Goal: Task Accomplishment & Management: Manage account settings

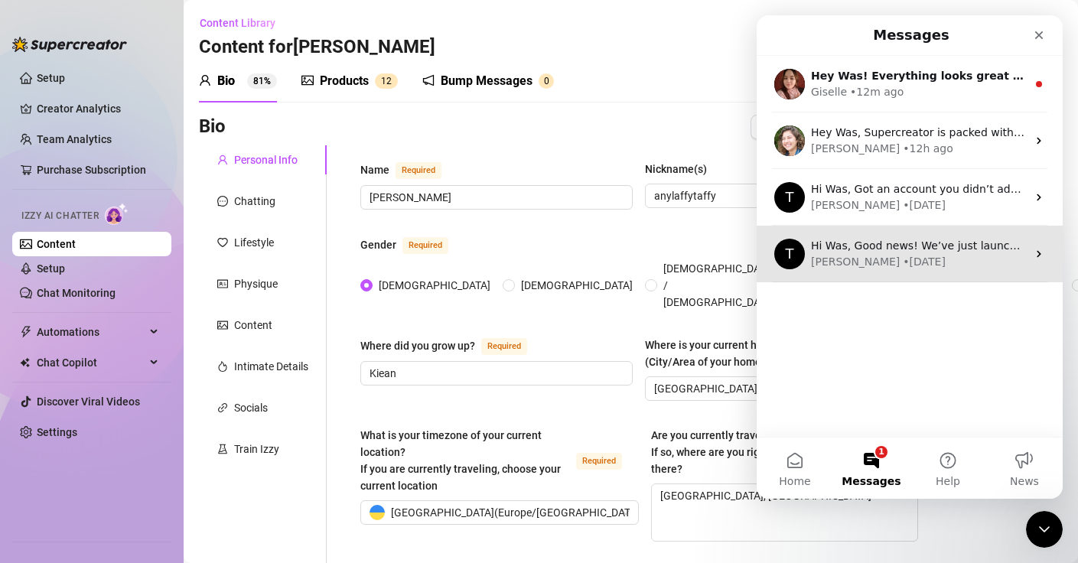
scroll to position [9, 0]
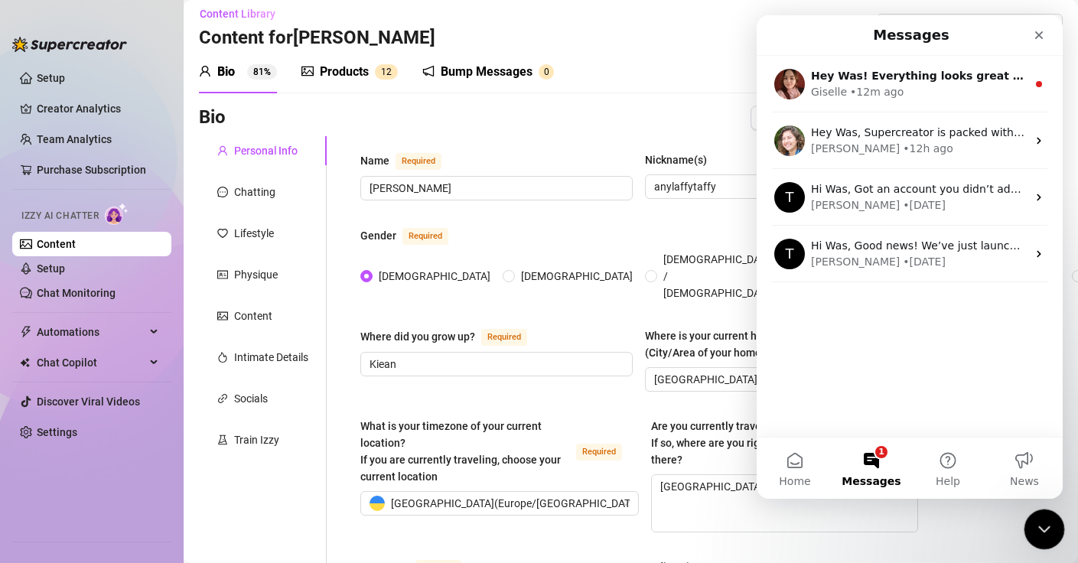
click at [1045, 509] on div "Close Intercom Messenger" at bounding box center [1042, 527] width 37 height 37
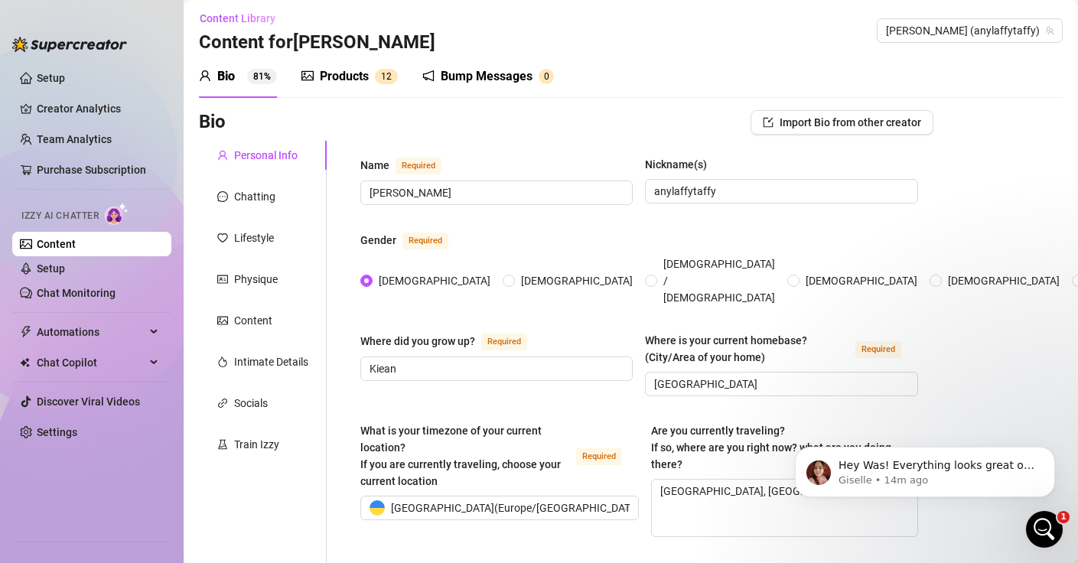
scroll to position [0, 0]
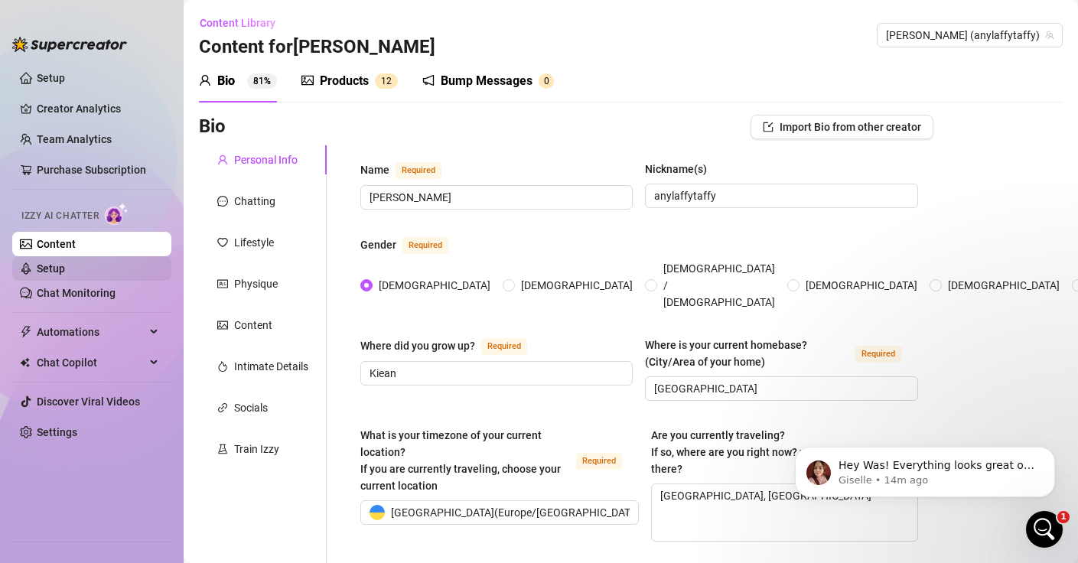
click at [58, 269] on link "Setup" at bounding box center [51, 268] width 28 height 12
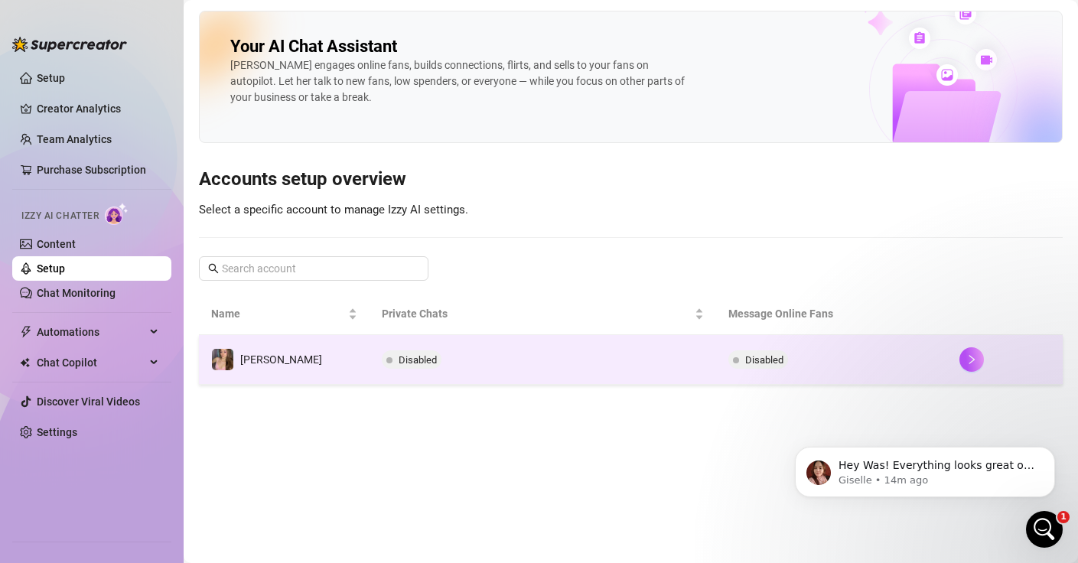
click at [463, 377] on td "Disabled" at bounding box center [543, 360] width 347 height 50
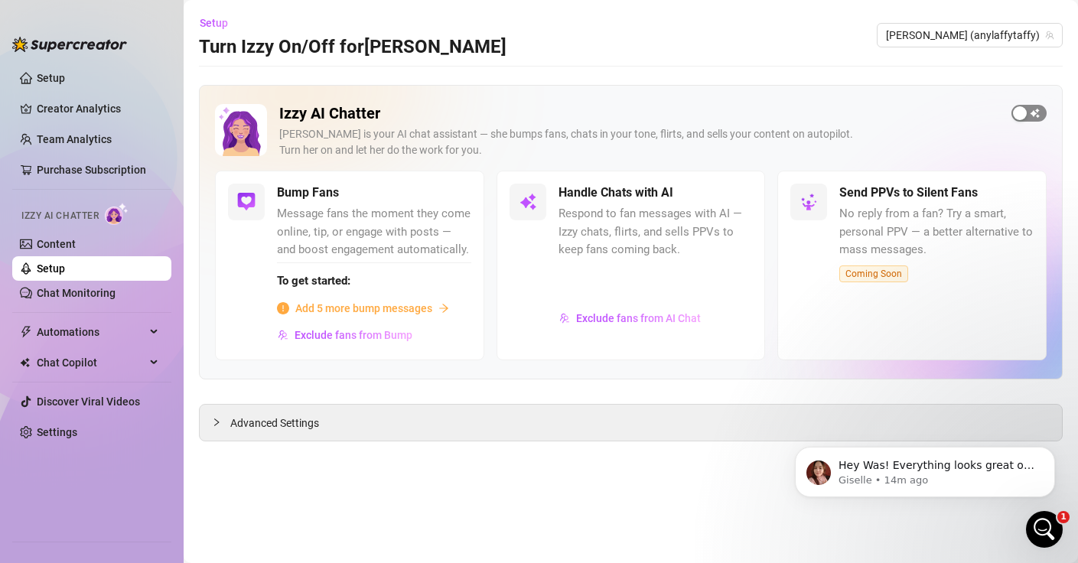
click at [1033, 114] on span "button" at bounding box center [1029, 113] width 35 height 17
click at [622, 318] on span "Exclude fans from AI Chat" at bounding box center [638, 318] width 125 height 12
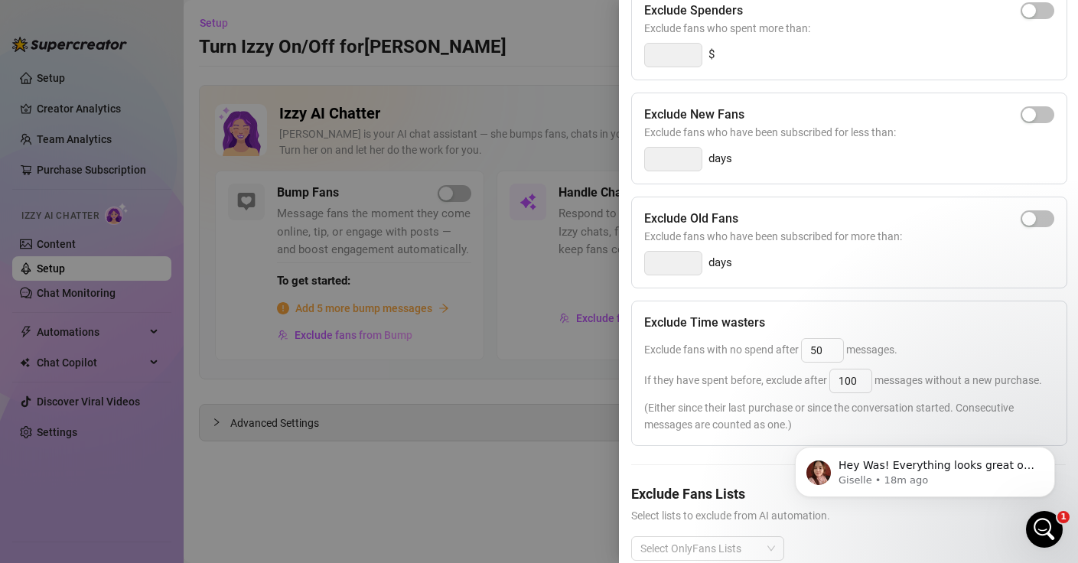
scroll to position [224, 0]
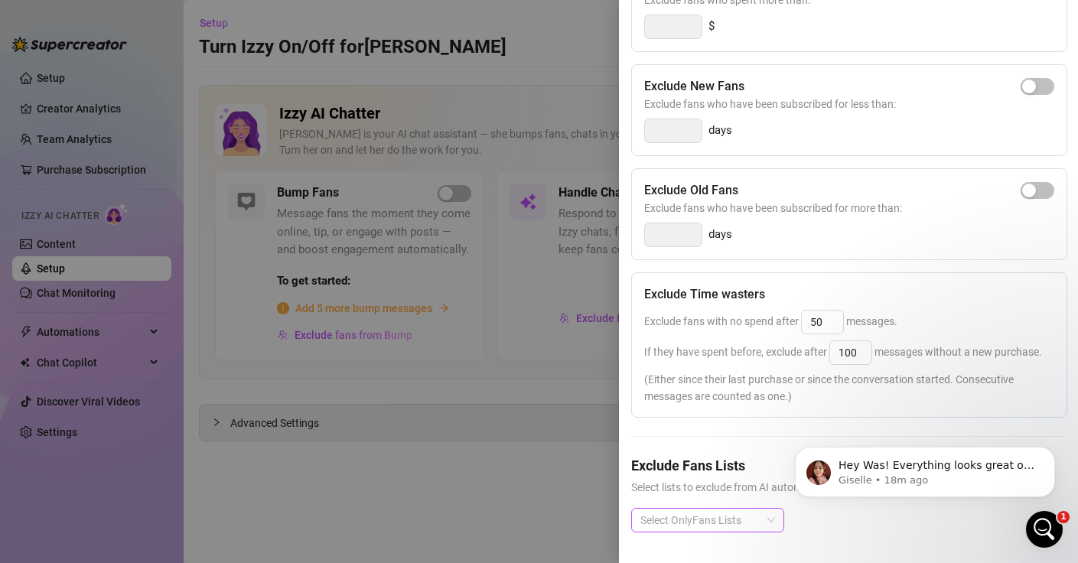
click at [748, 514] on div at bounding box center [699, 520] width 131 height 21
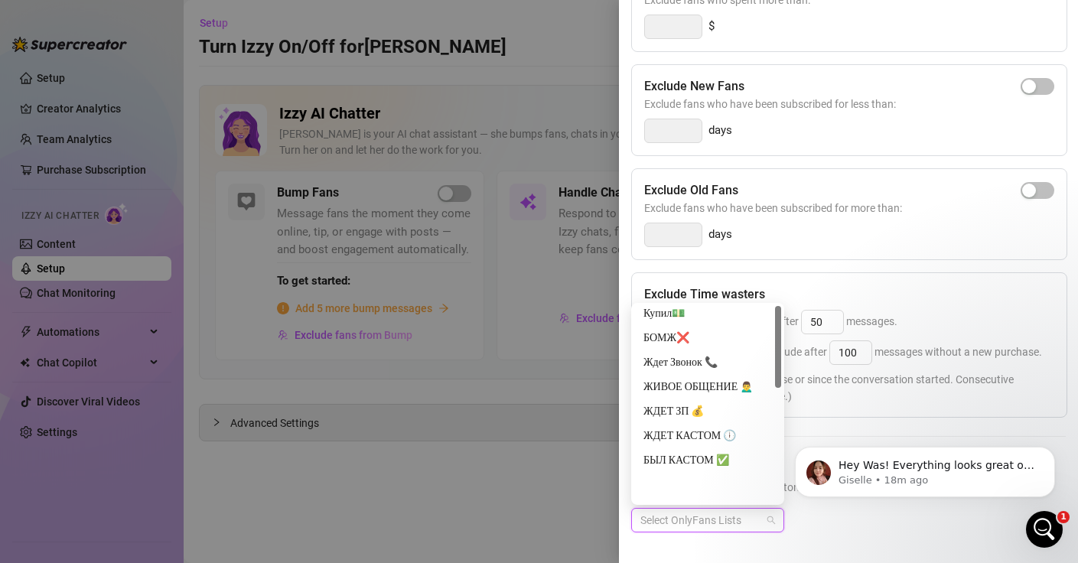
scroll to position [0, 0]
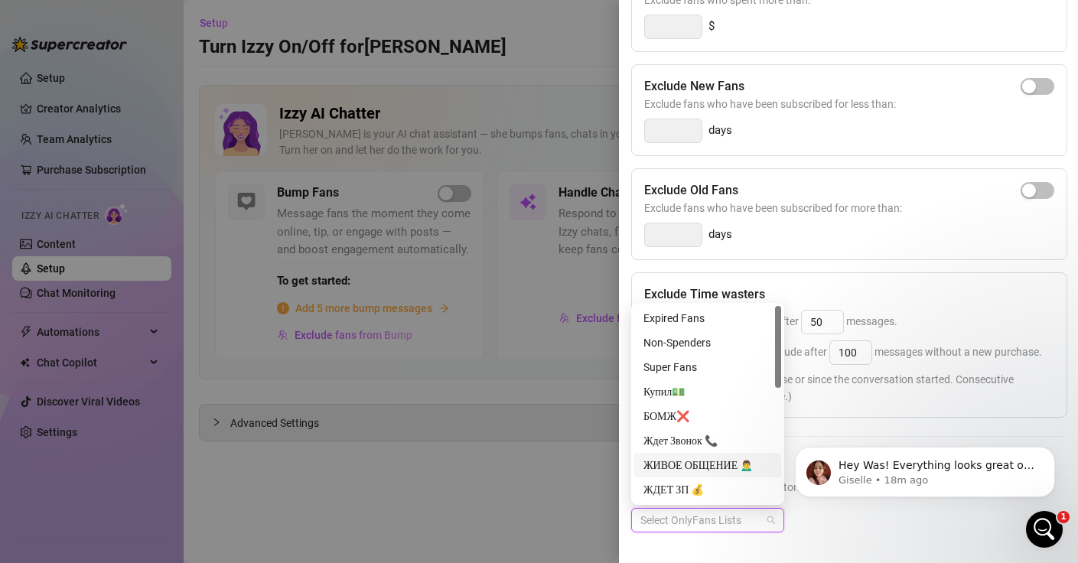
click at [683, 465] on div "ЖИВОЕ ОБЩЕНИЕ 🙍‍♂️" at bounding box center [708, 465] width 129 height 17
click at [893, 253] on div "Exclude Old Fans Exclude fans who have been subscribed for more than: days" at bounding box center [849, 214] width 436 height 92
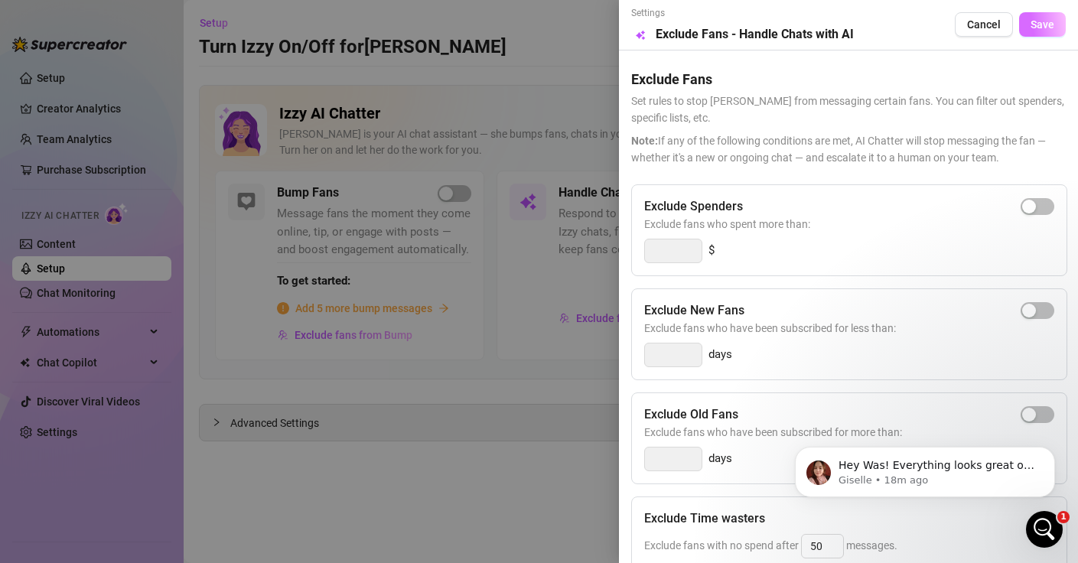
click at [1046, 14] on button "Save" at bounding box center [1042, 24] width 47 height 24
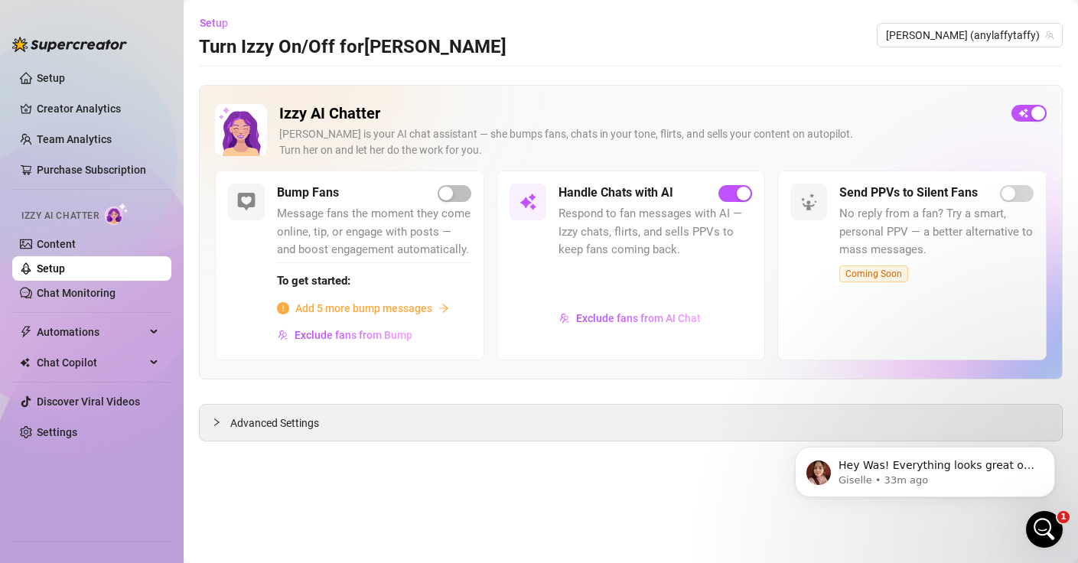
click at [667, 291] on div at bounding box center [656, 282] width 194 height 41
click at [76, 242] on link "Content" at bounding box center [56, 244] width 39 height 12
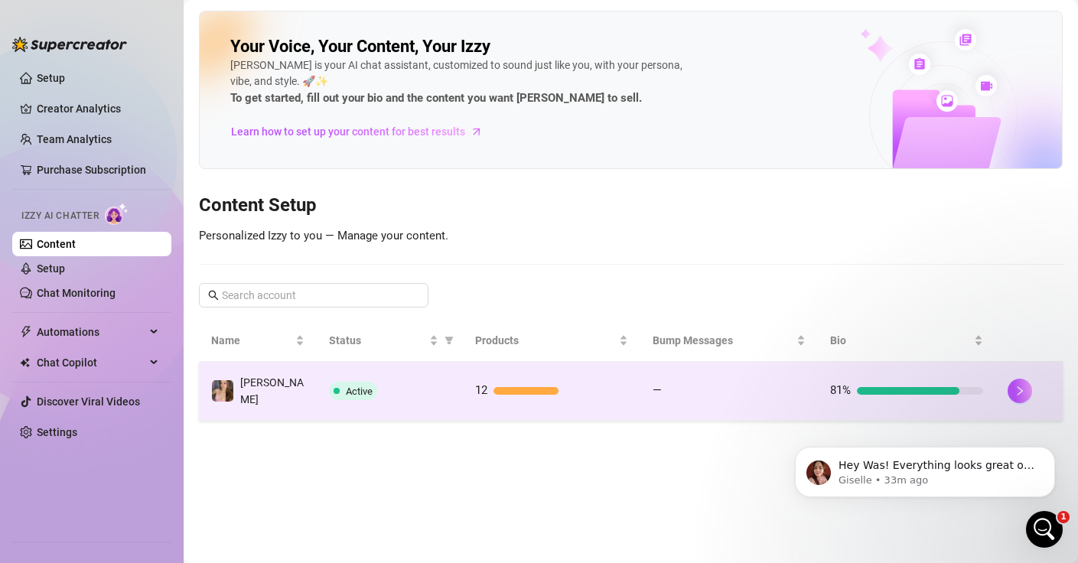
click at [901, 390] on div at bounding box center [908, 391] width 103 height 8
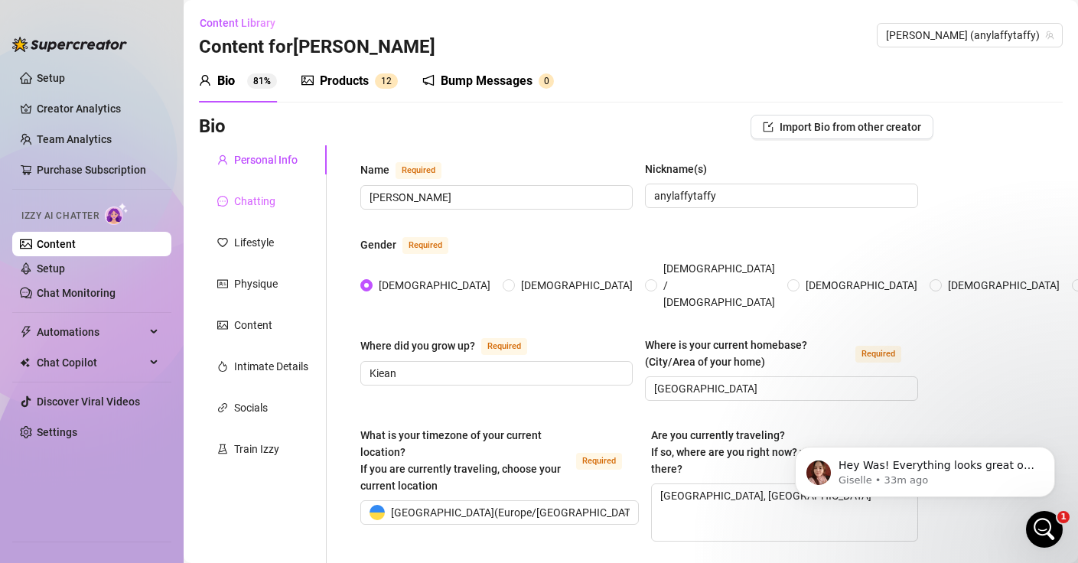
click at [259, 189] on div "Chatting" at bounding box center [263, 201] width 128 height 29
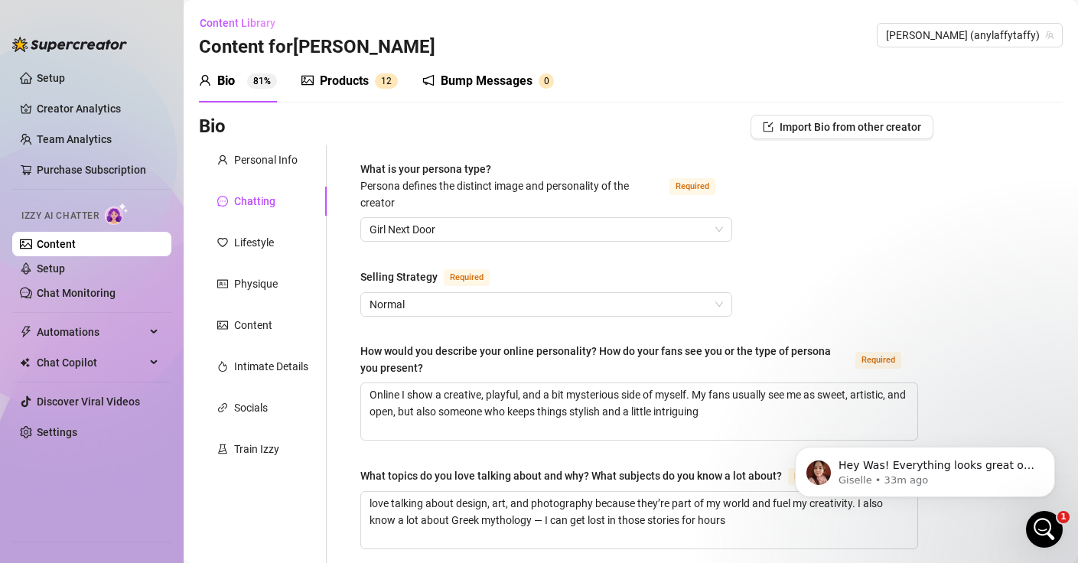
click at [353, 73] on div "Products" at bounding box center [344, 81] width 49 height 18
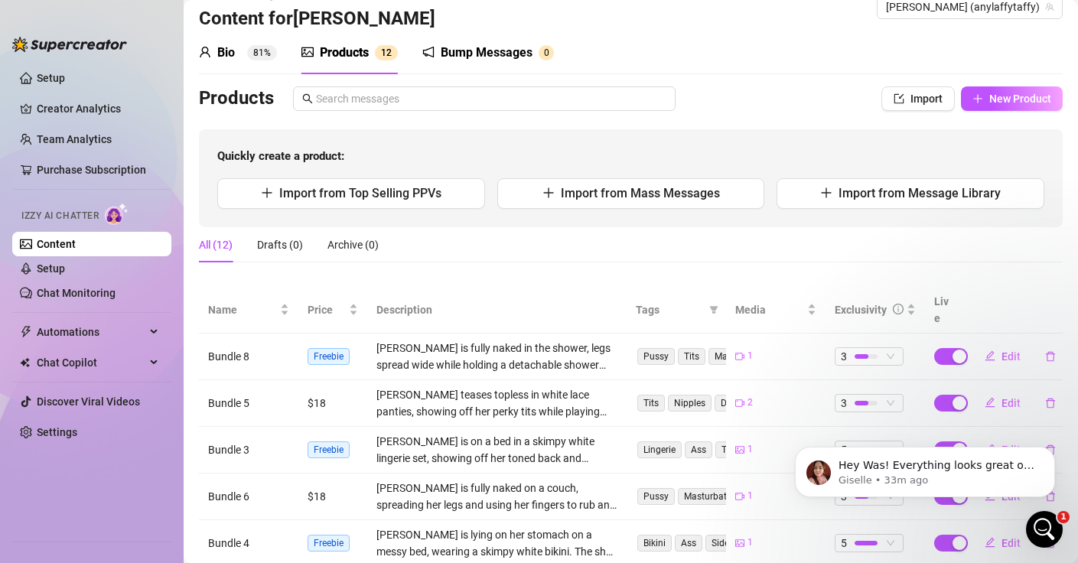
scroll to position [2, 0]
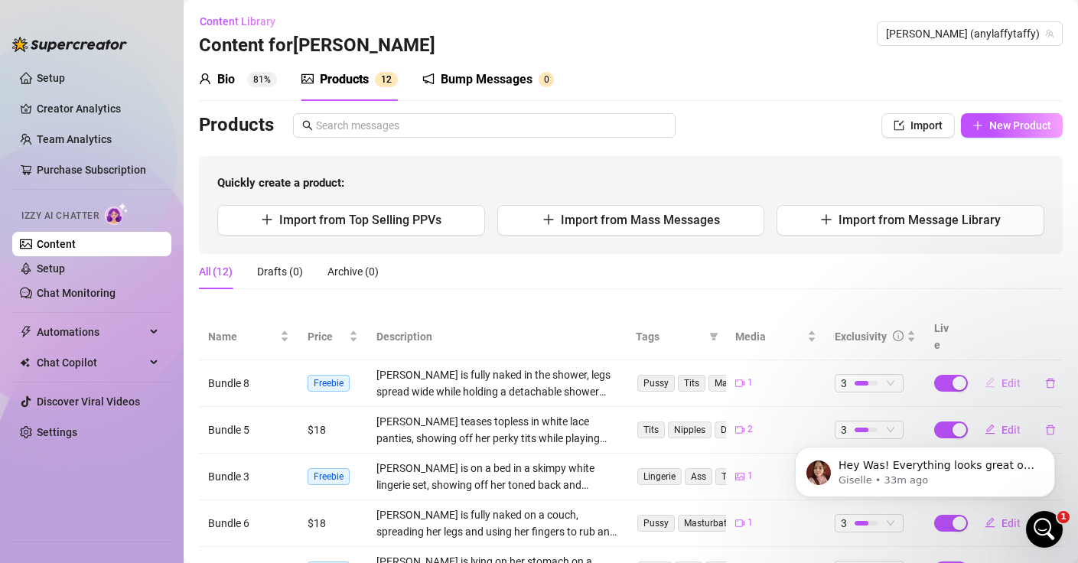
click at [1002, 377] on span "Edit" at bounding box center [1011, 383] width 19 height 12
type textarea "Type your message here..."
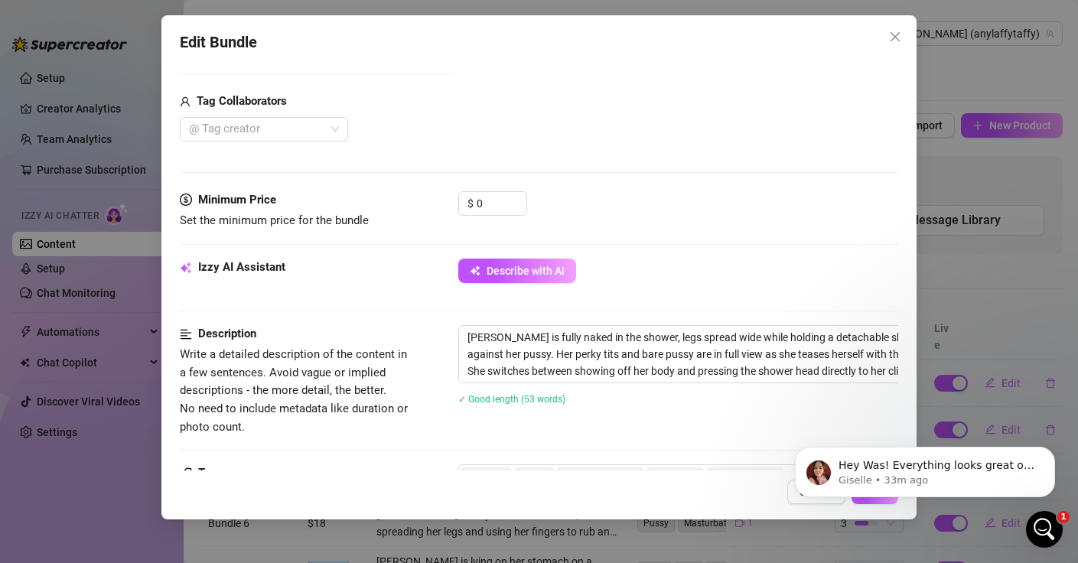
scroll to position [368, 0]
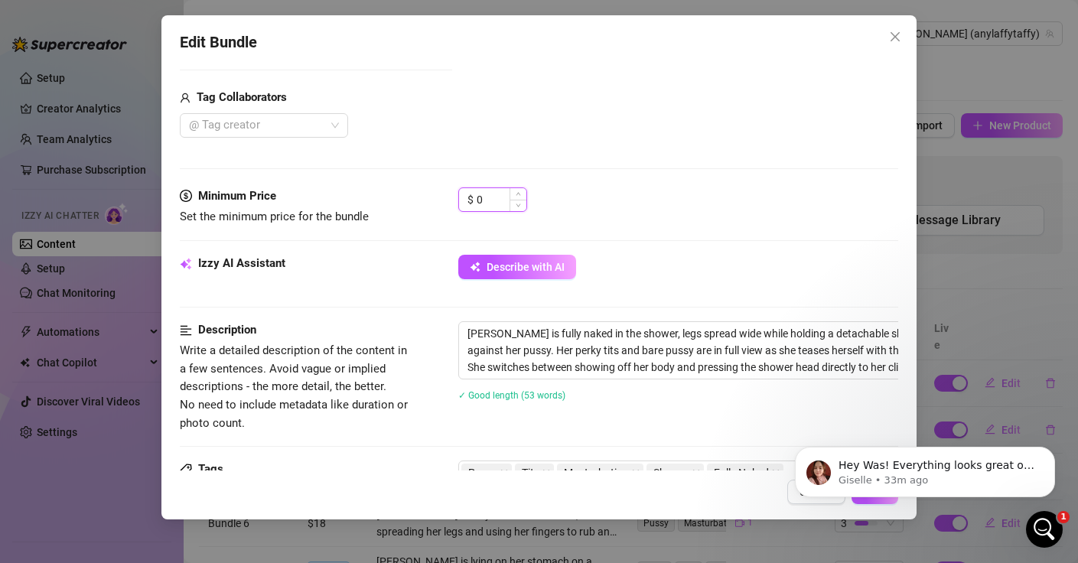
click at [495, 192] on input "0" at bounding box center [502, 199] width 50 height 23
click at [520, 194] on icon "up" at bounding box center [518, 194] width 5 height 5
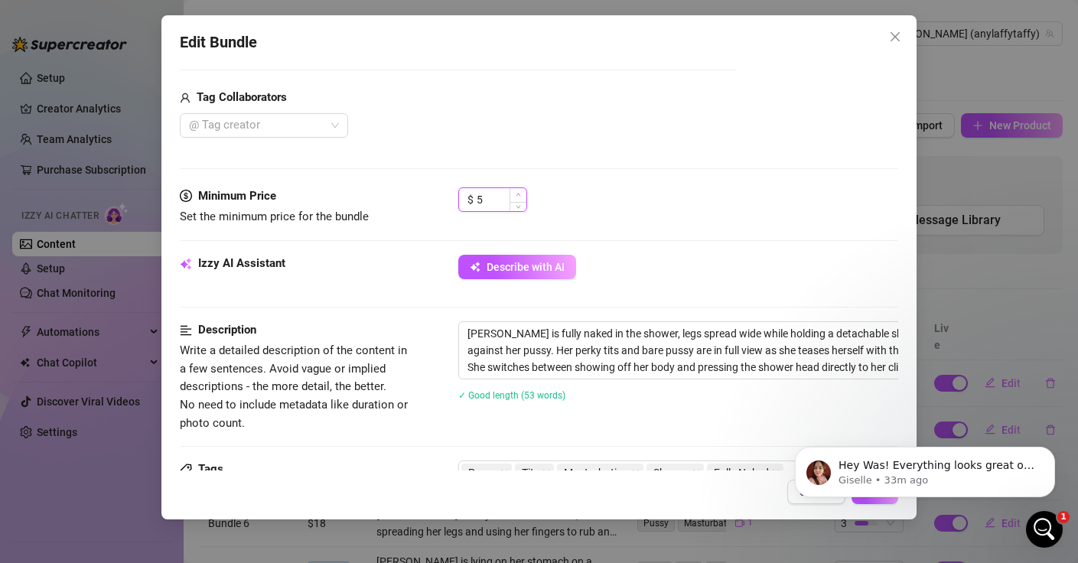
click at [520, 194] on icon "up" at bounding box center [518, 194] width 5 height 5
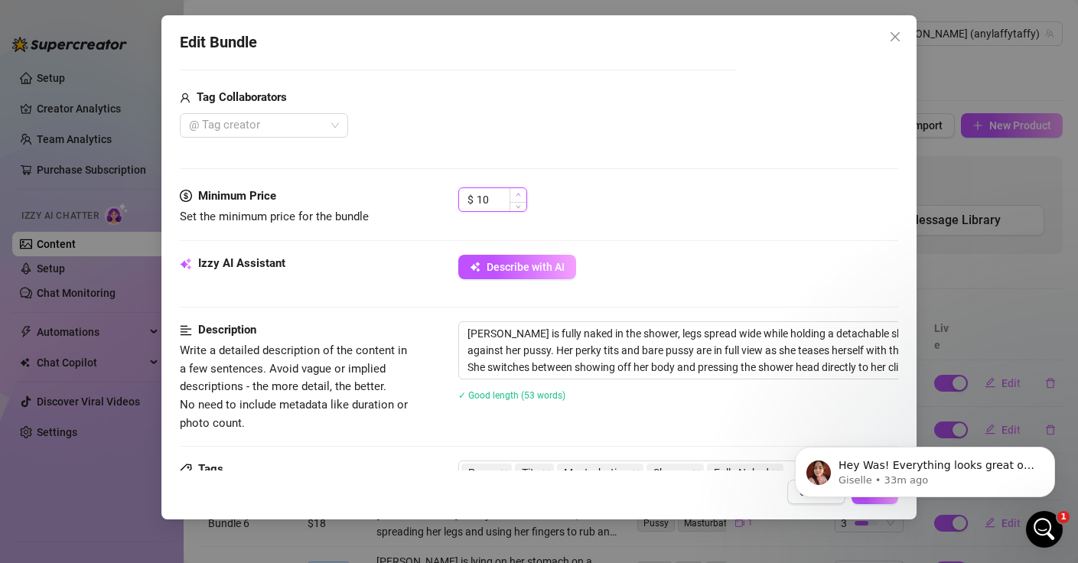
click at [520, 194] on icon "up" at bounding box center [518, 194] width 5 height 5
click at [520, 195] on icon "up" at bounding box center [518, 194] width 5 height 5
type input "14"
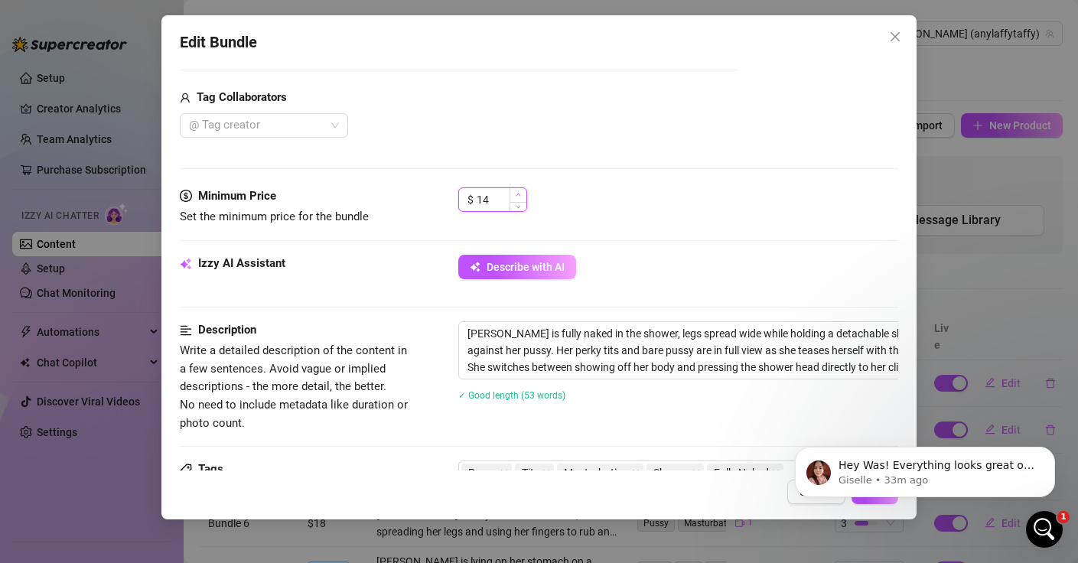
click at [520, 195] on icon "up" at bounding box center [518, 194] width 5 height 5
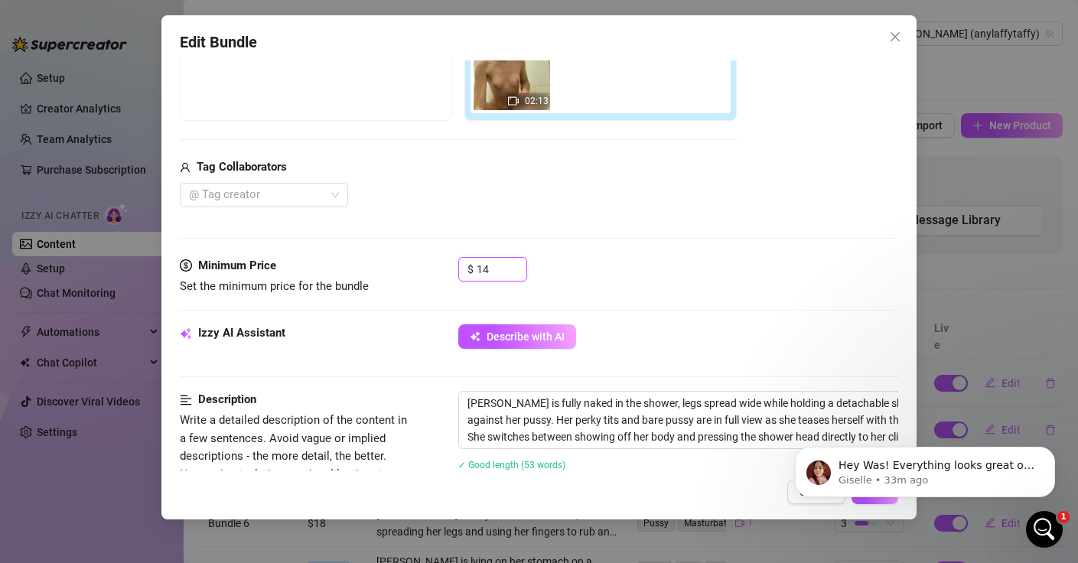
scroll to position [236, 0]
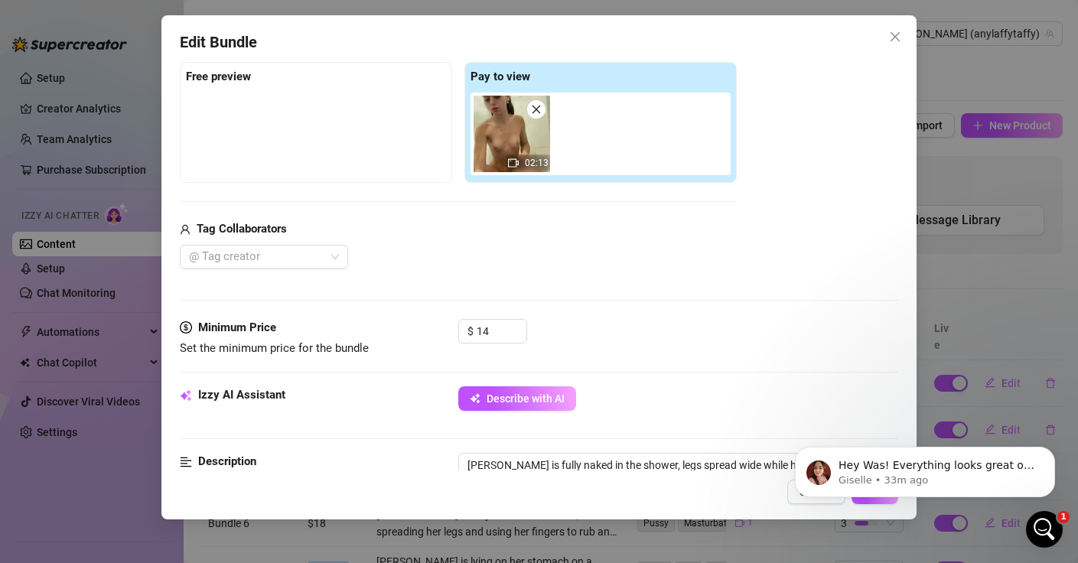
click at [639, 256] on div "@ Tag creator" at bounding box center [458, 257] width 557 height 24
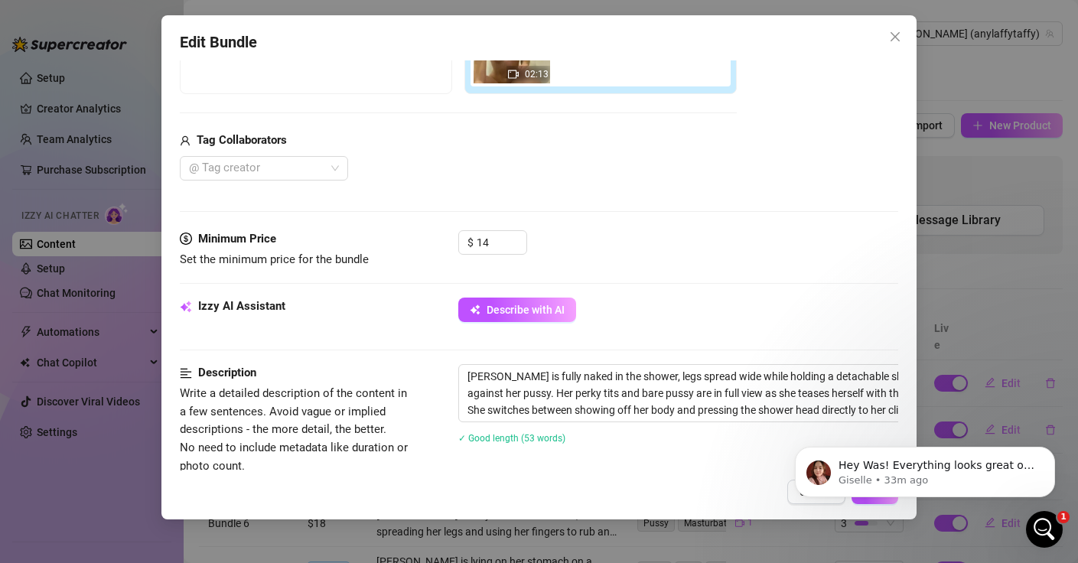
scroll to position [875, 0]
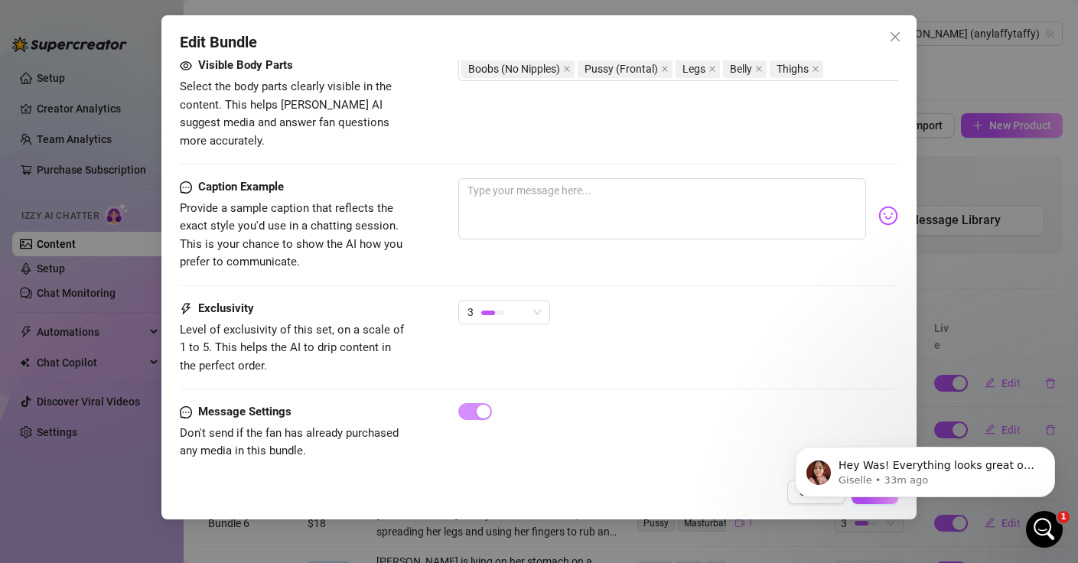
click at [869, 504] on body "Hey Was! Everything looks great on your end! 🎉 I’ll go ahead and enable [PERSON…" at bounding box center [925, 468] width 294 height 95
click at [869, 501] on body "Hey Was! Everything looks great on your end! 🎉 I’ll go ahead and enable [PERSON…" at bounding box center [925, 468] width 294 height 95
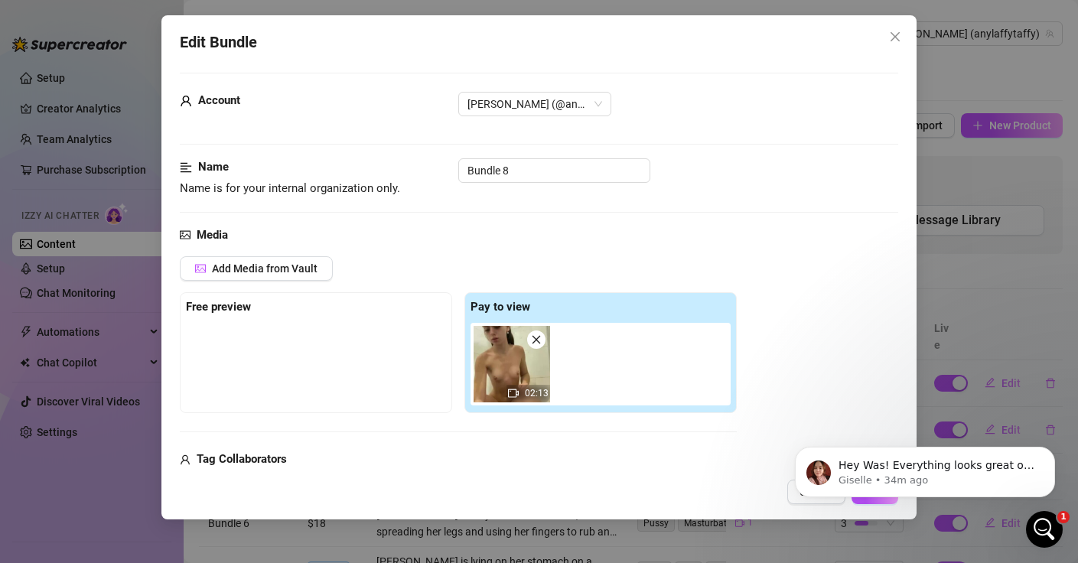
scroll to position [0, 0]
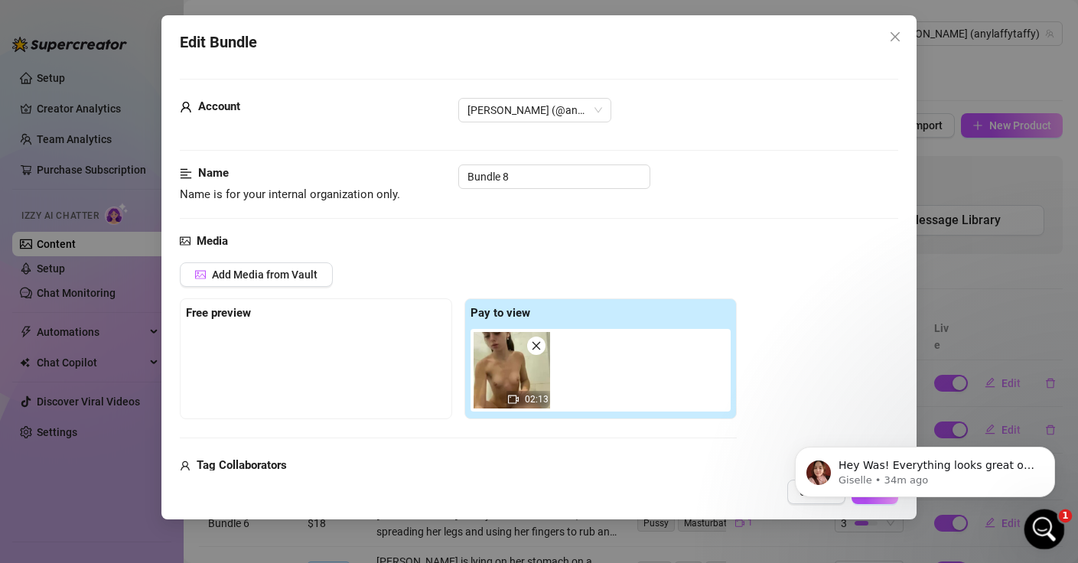
click at [1037, 522] on icon "Open Intercom Messenger" at bounding box center [1042, 527] width 25 height 25
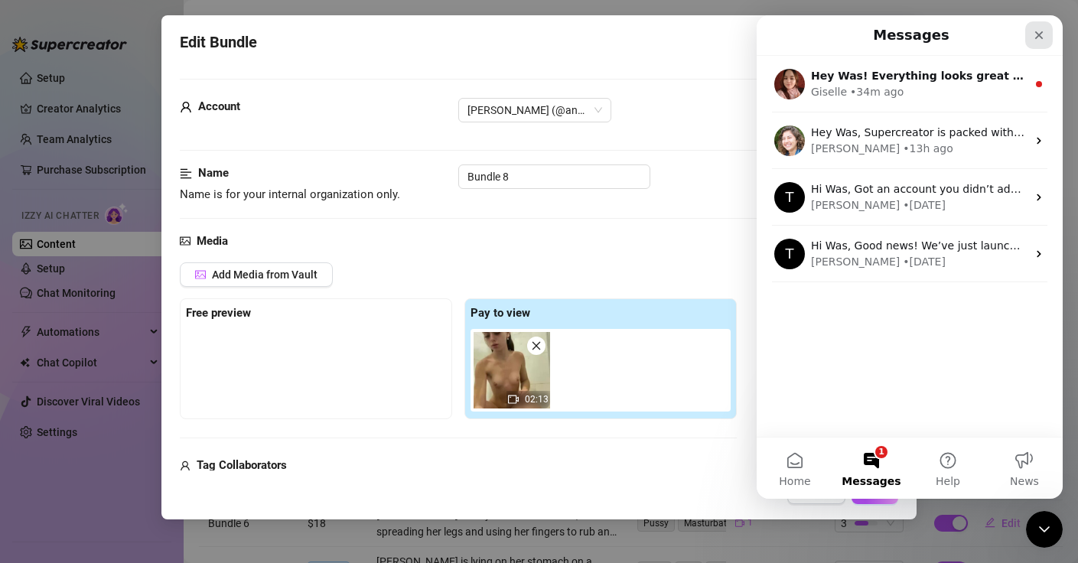
click at [1044, 39] on icon "Close" at bounding box center [1039, 35] width 12 height 12
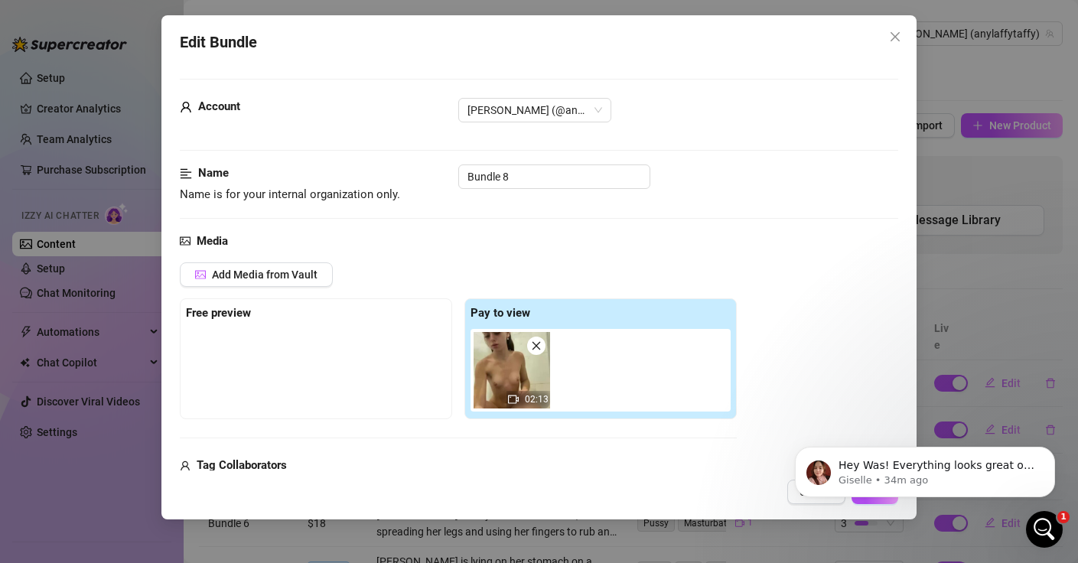
click at [877, 503] on body "Hey Was! Everything looks great on your end! 🎉 I’ll go ahead and enable [PERSON…" at bounding box center [925, 468] width 294 height 95
click at [1048, 520] on icon "Open Intercom Messenger" at bounding box center [1042, 527] width 25 height 25
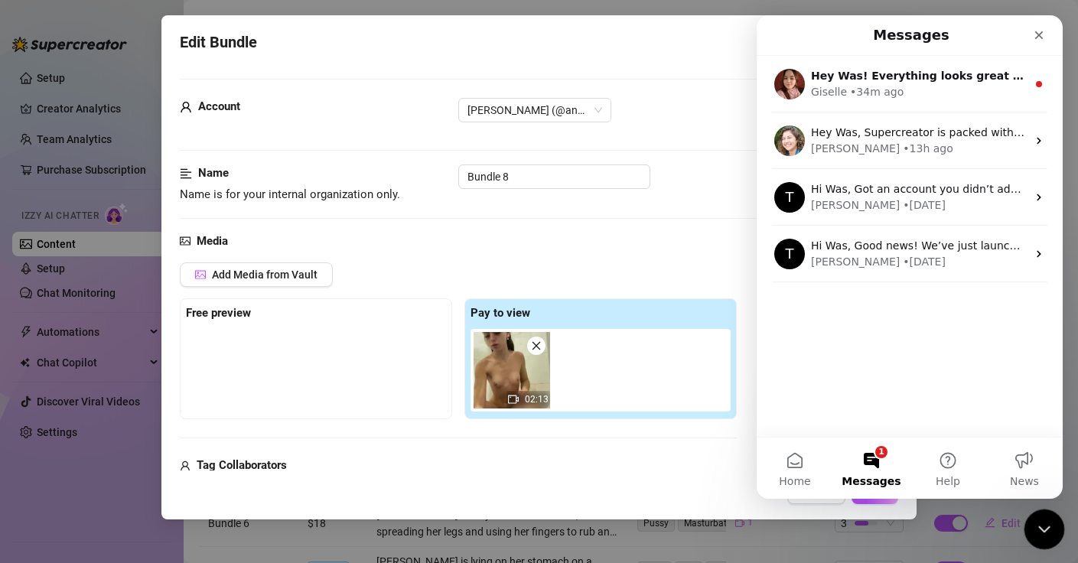
click at [1039, 532] on icon "Close Intercom Messenger" at bounding box center [1042, 527] width 18 height 18
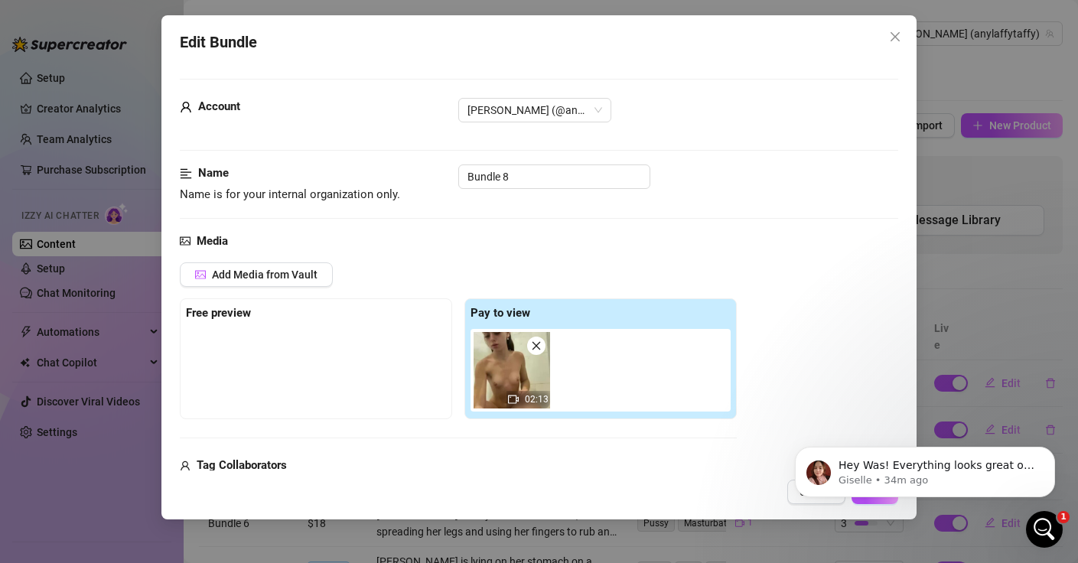
click at [866, 498] on body "Hey Was! Everything looks great on your end! 🎉 I’ll go ahead and enable [PERSON…" at bounding box center [925, 468] width 294 height 95
click at [1050, 453] on icon "Dismiss notification" at bounding box center [1051, 451] width 8 height 8
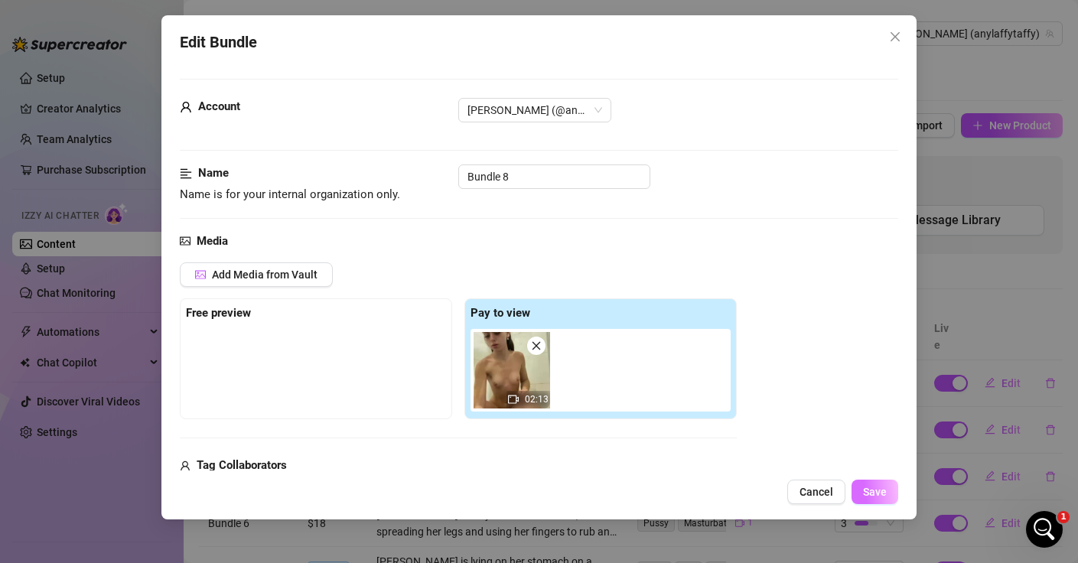
click at [893, 491] on button "Save" at bounding box center [875, 492] width 47 height 24
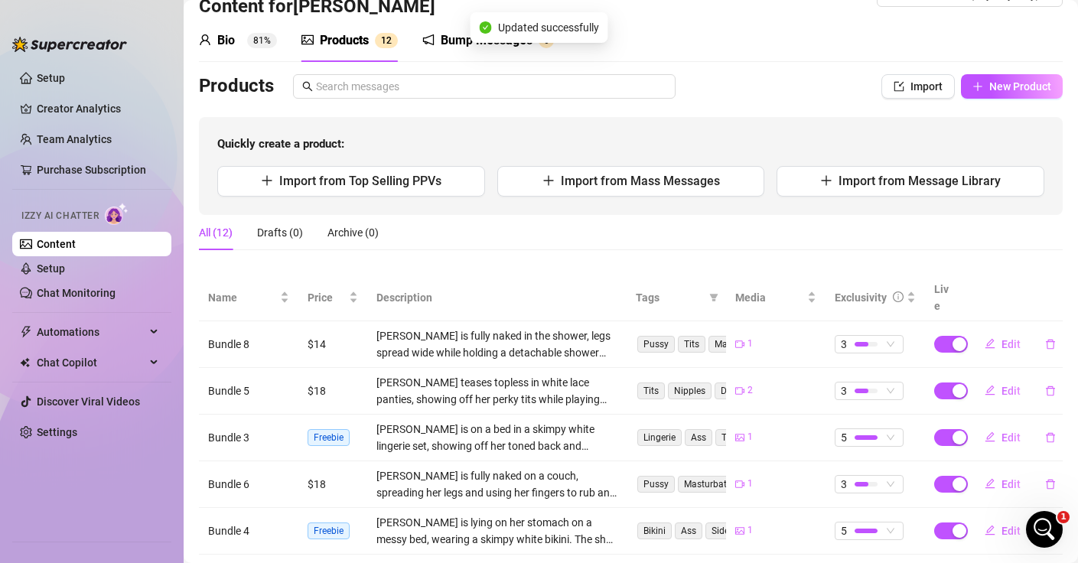
scroll to position [43, 0]
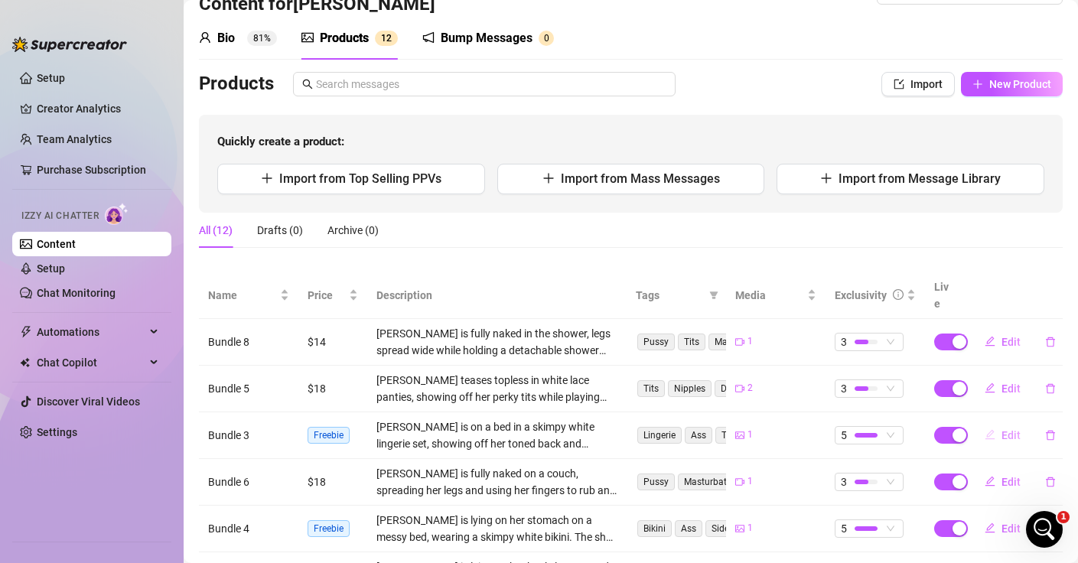
click at [1014, 429] on span "Edit" at bounding box center [1011, 435] width 19 height 12
type textarea "Type your message here..."
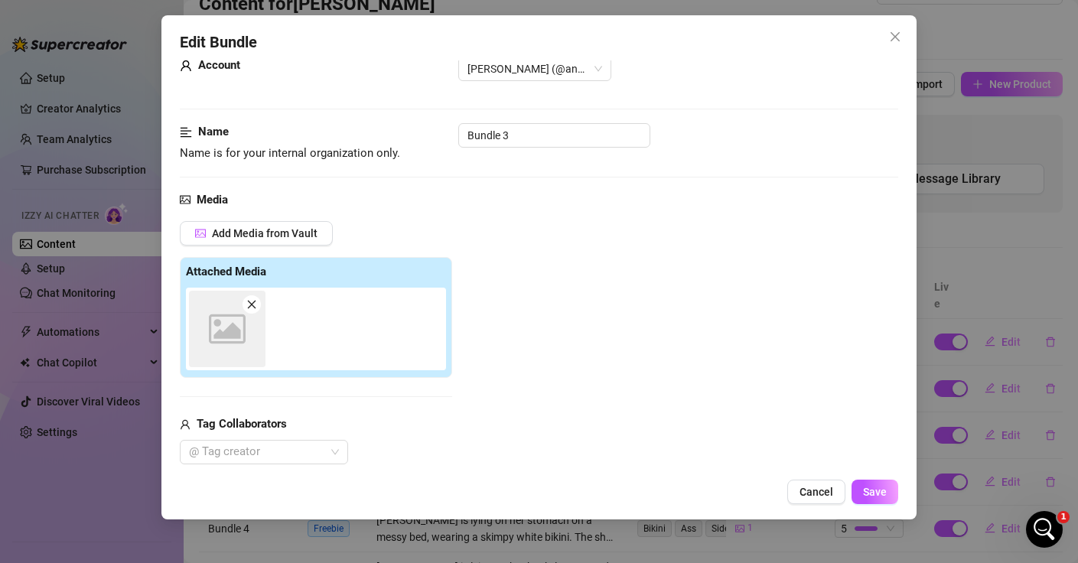
scroll to position [42, 0]
click at [1013, 283] on div "Edit Bundle Account [PERSON_NAME] (@anylaffytaffy) Name Name is for your intern…" at bounding box center [539, 281] width 1078 height 563
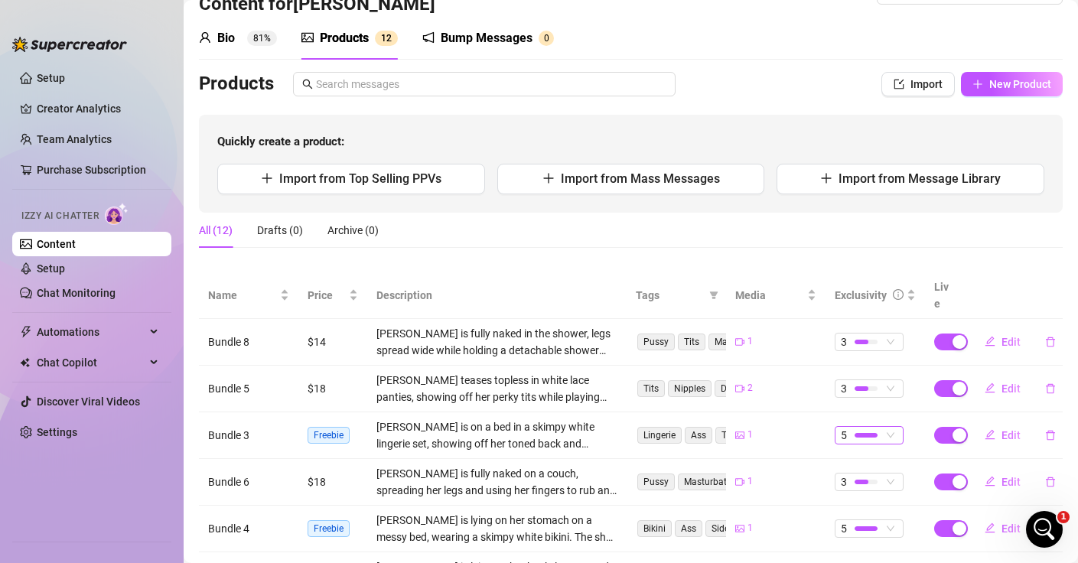
click at [869, 428] on div at bounding box center [866, 435] width 23 height 15
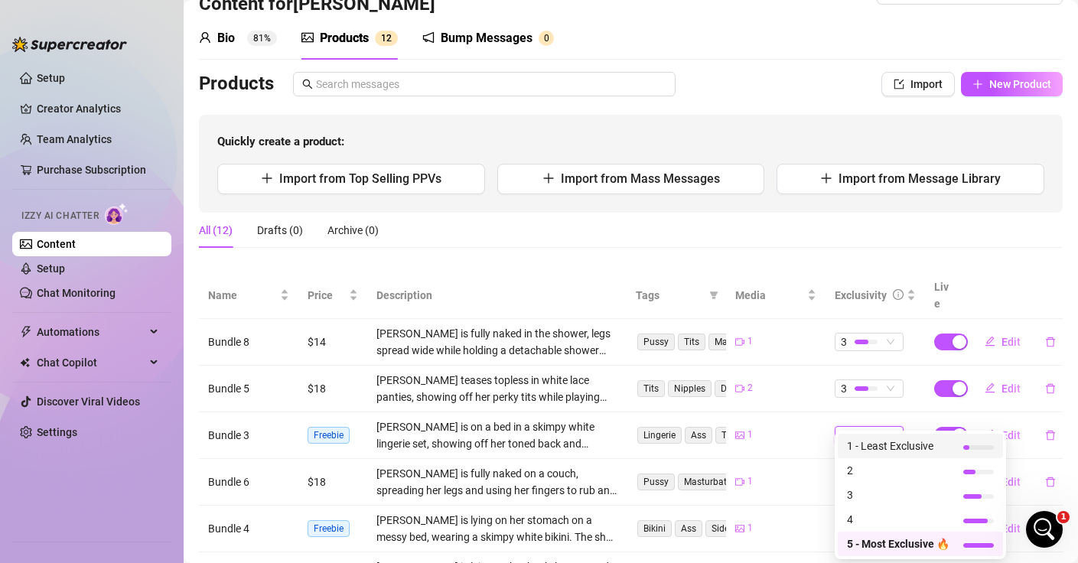
click at [867, 448] on span "1 - Least Exclusive" at bounding box center [898, 446] width 103 height 17
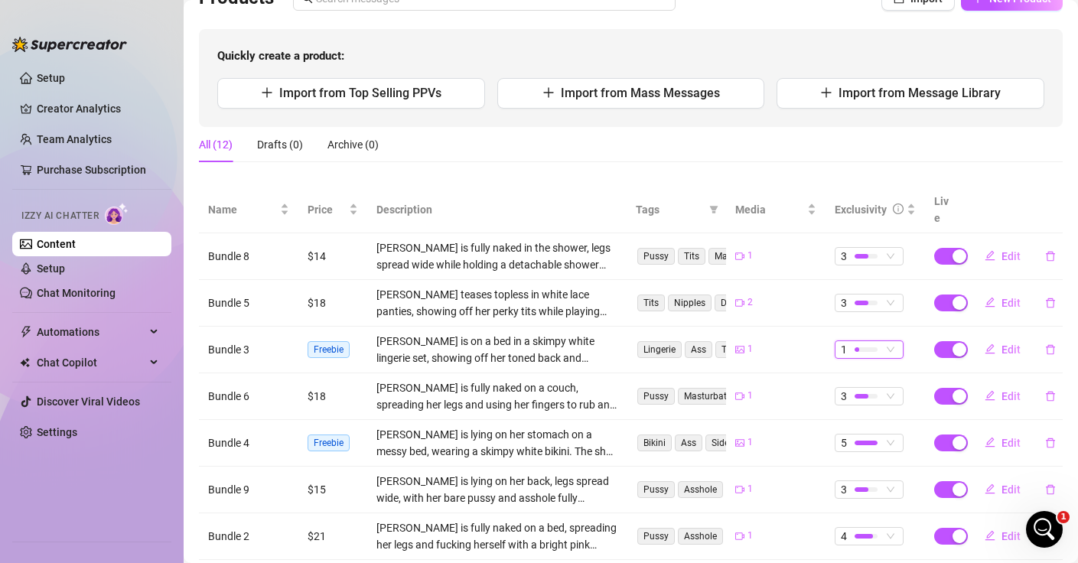
scroll to position [129, 0]
click at [886, 434] on span "5" at bounding box center [869, 442] width 57 height 17
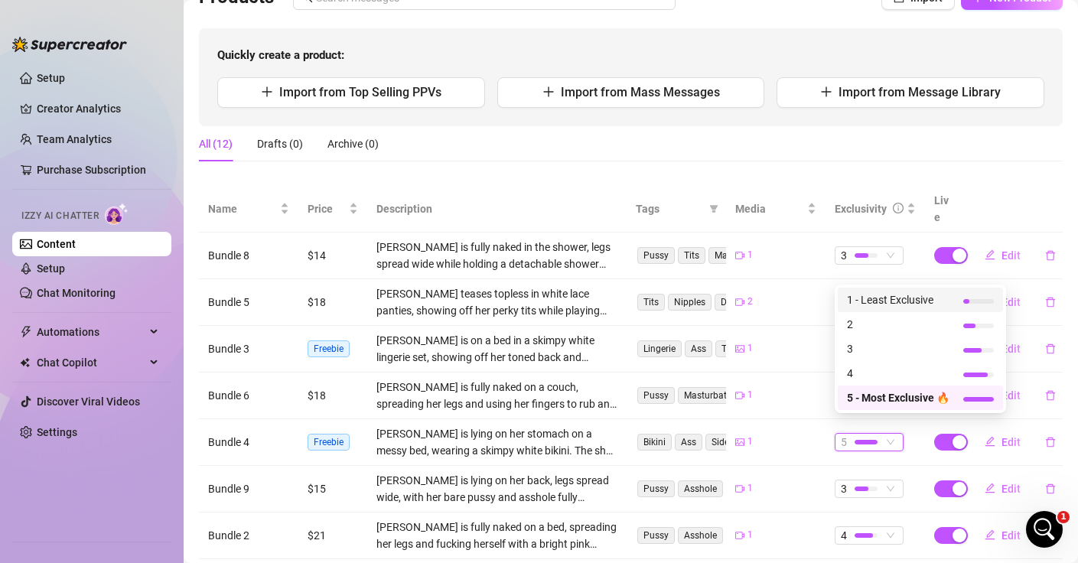
click at [884, 291] on div "1 - Least Exclusive" at bounding box center [920, 300] width 165 height 24
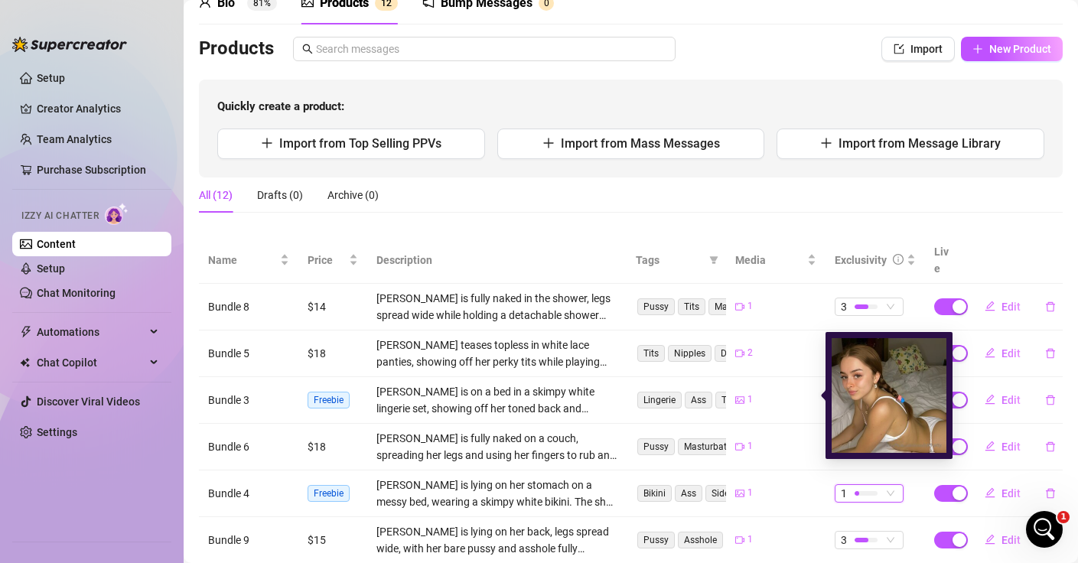
scroll to position [113, 0]
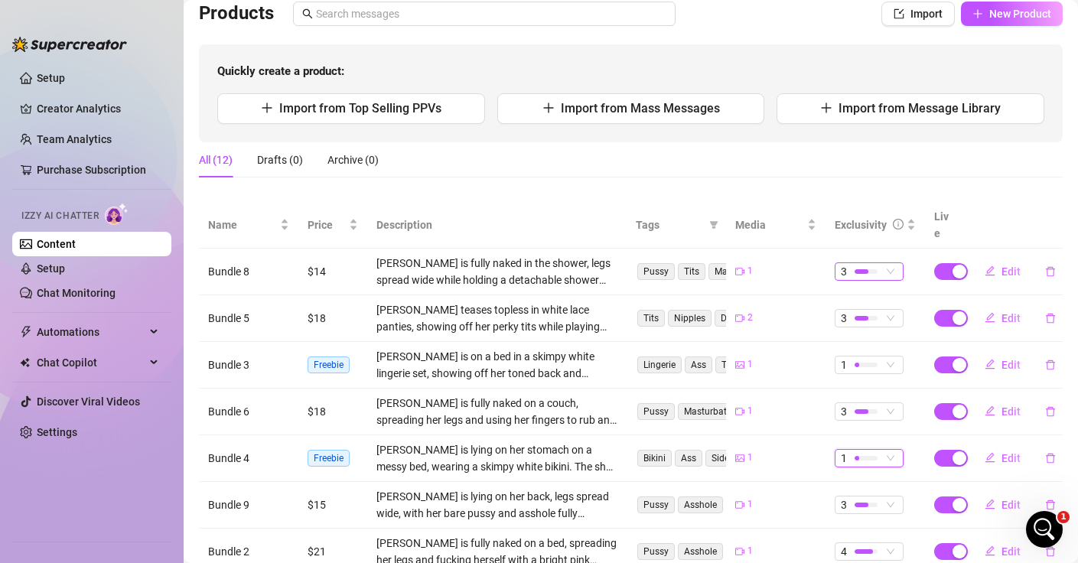
click at [892, 263] on span "3" at bounding box center [869, 271] width 57 height 17
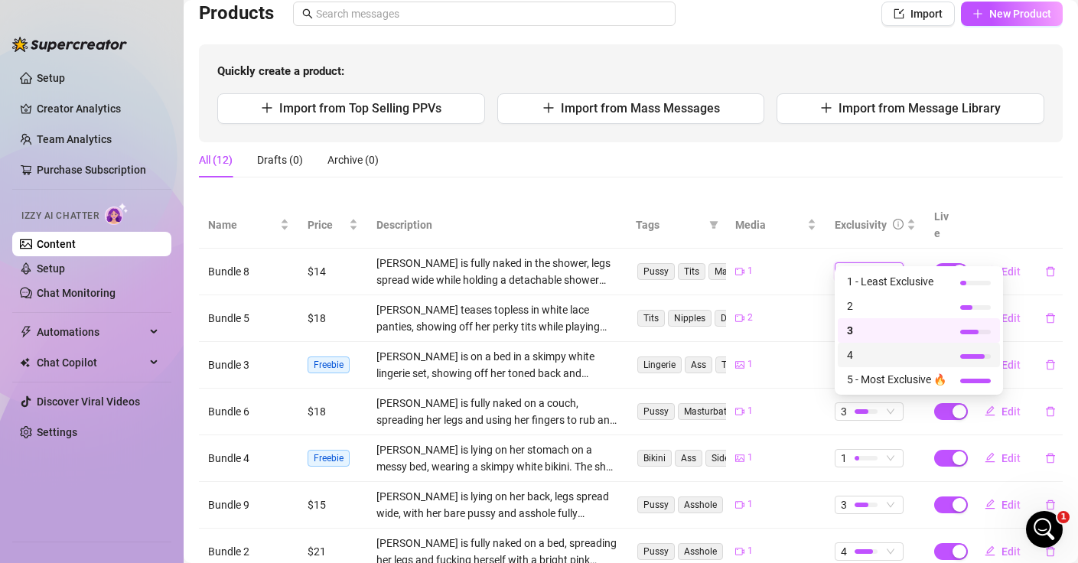
click at [869, 347] on span "4" at bounding box center [896, 355] width 99 height 17
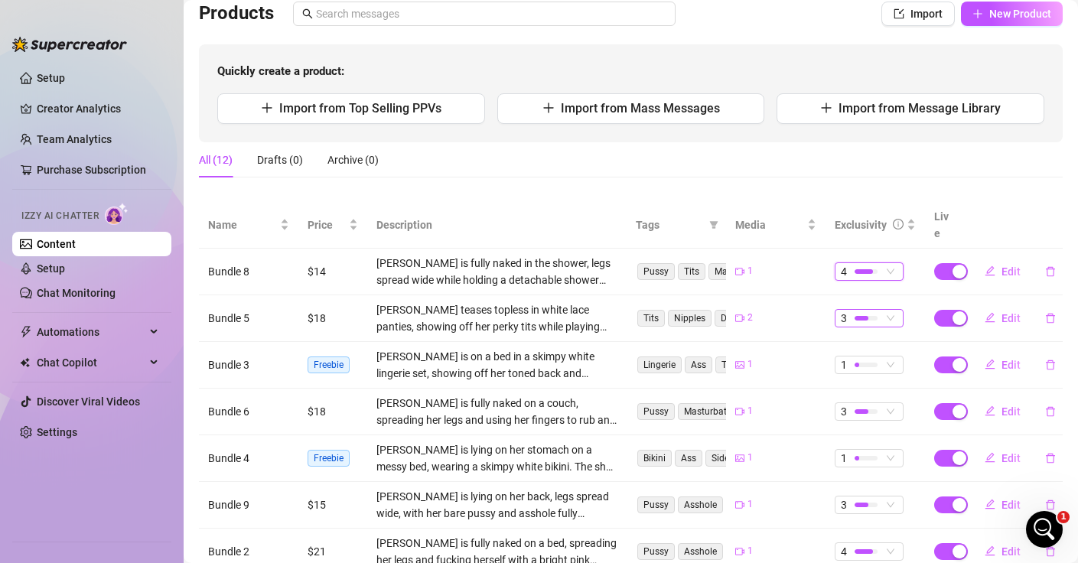
click at [897, 309] on div "3" at bounding box center [869, 318] width 69 height 18
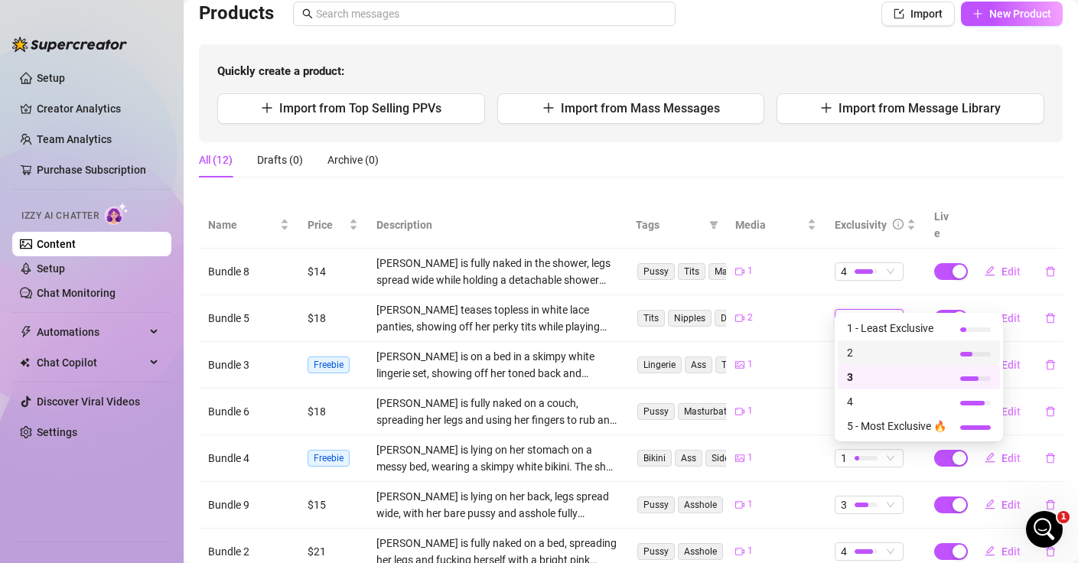
click at [867, 346] on span "2" at bounding box center [896, 352] width 99 height 17
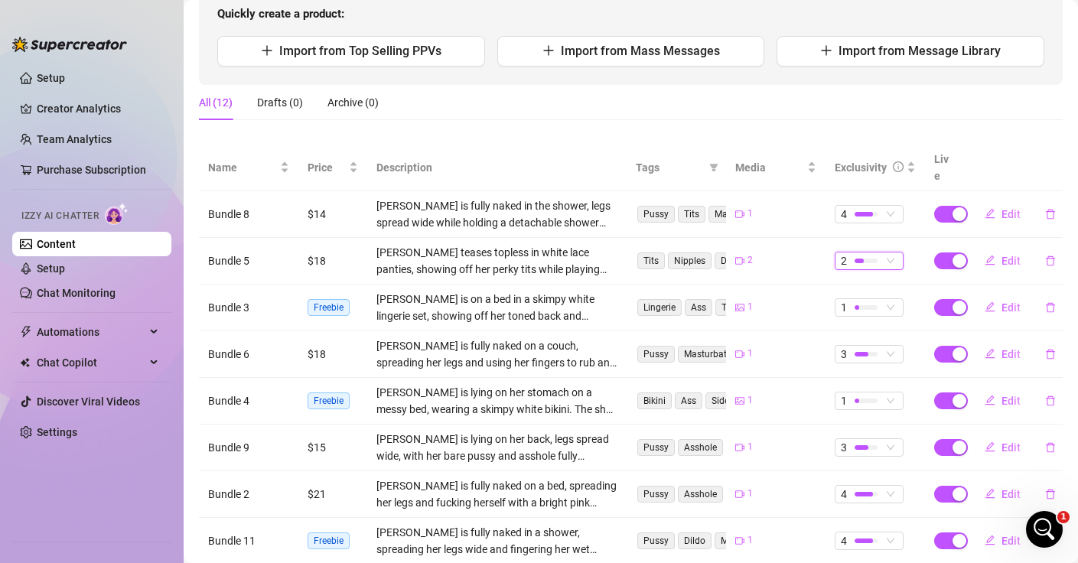
scroll to position [150, 0]
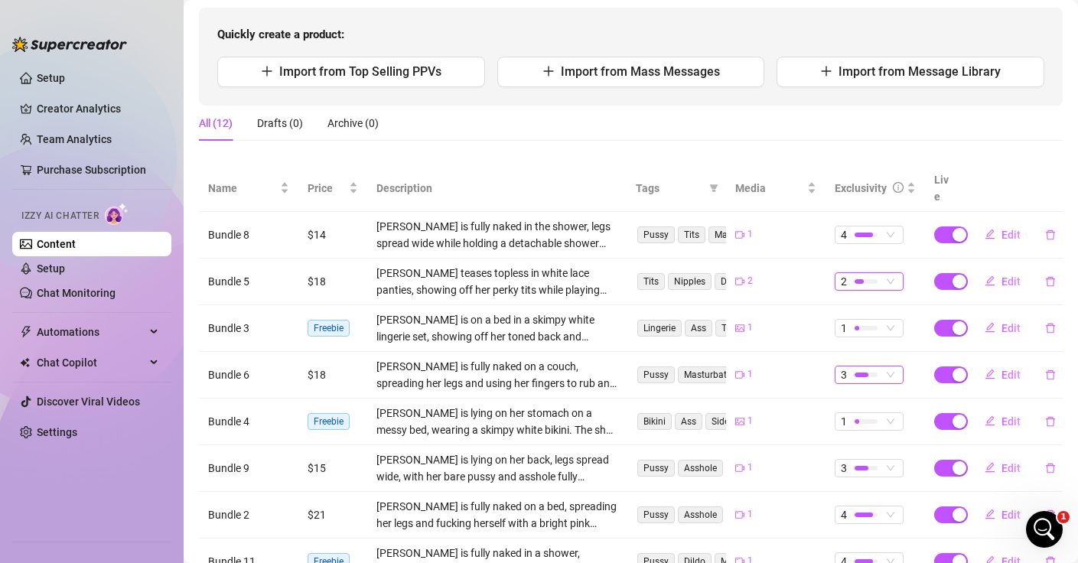
click at [883, 367] on span "3" at bounding box center [869, 375] width 57 height 17
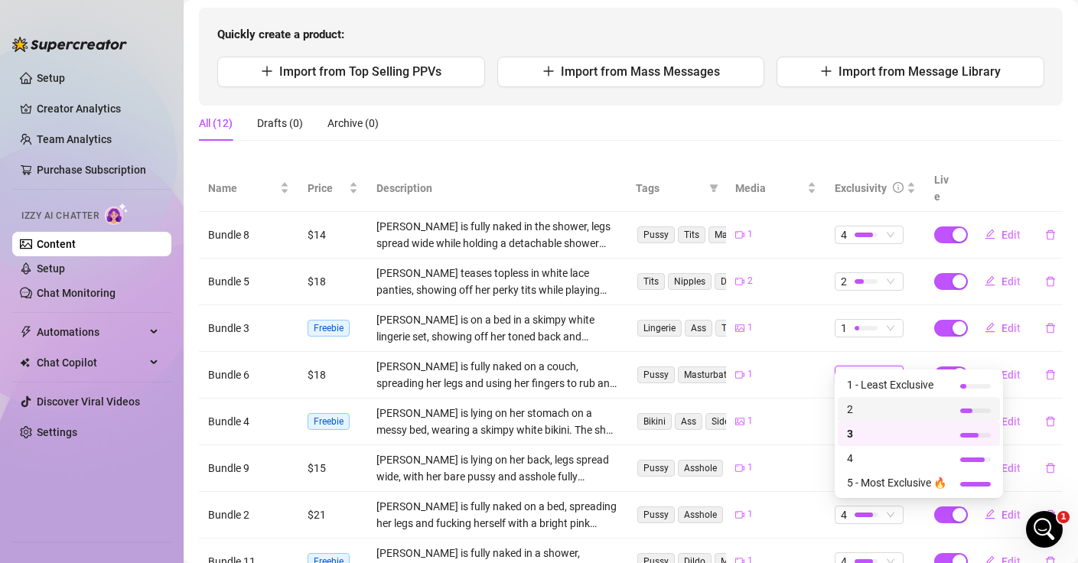
click at [866, 412] on span "2" at bounding box center [896, 409] width 99 height 17
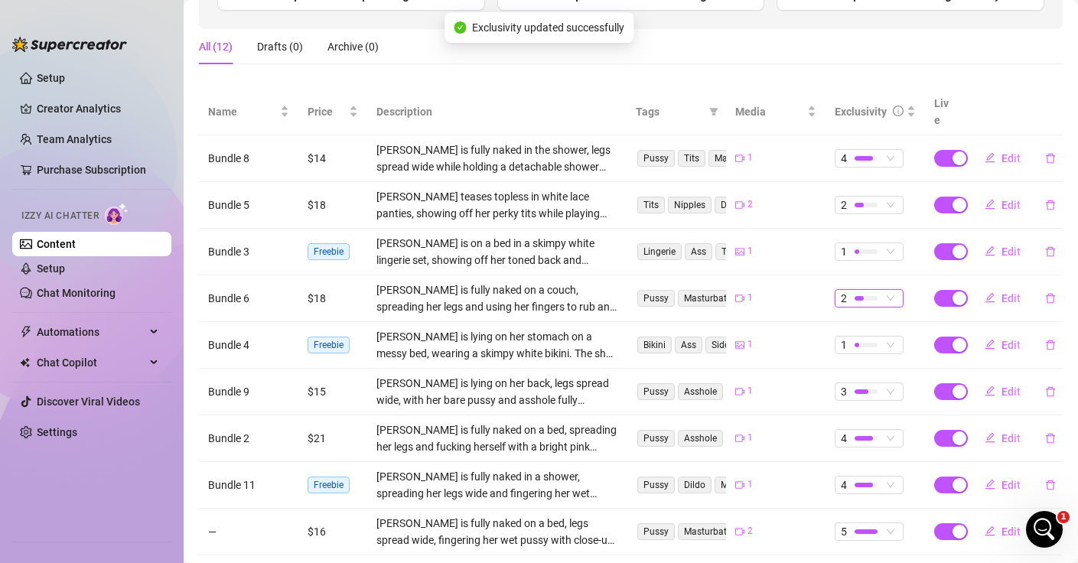
scroll to position [236, 0]
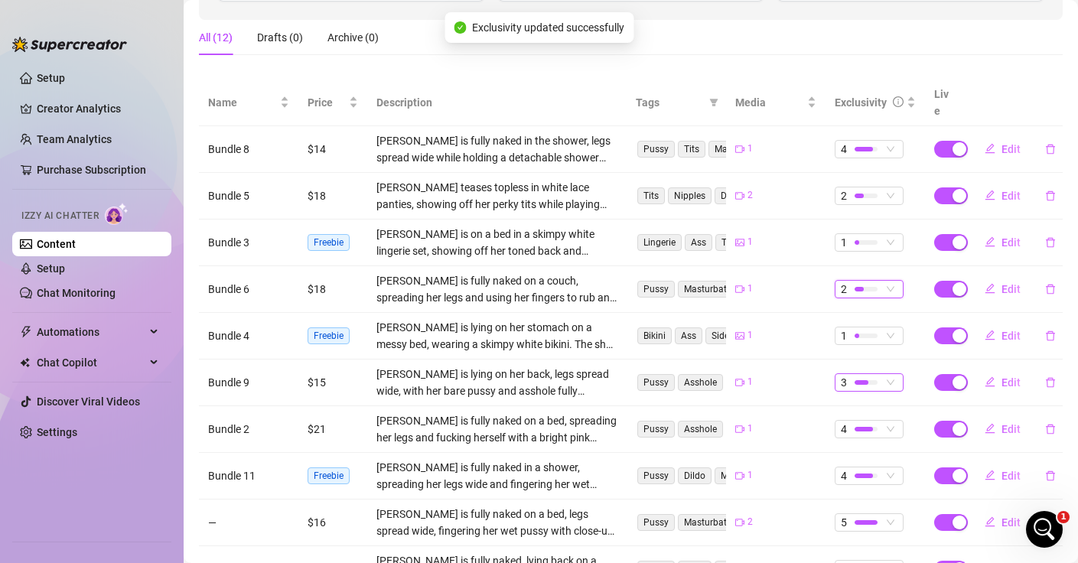
click at [883, 374] on span "3" at bounding box center [869, 382] width 57 height 17
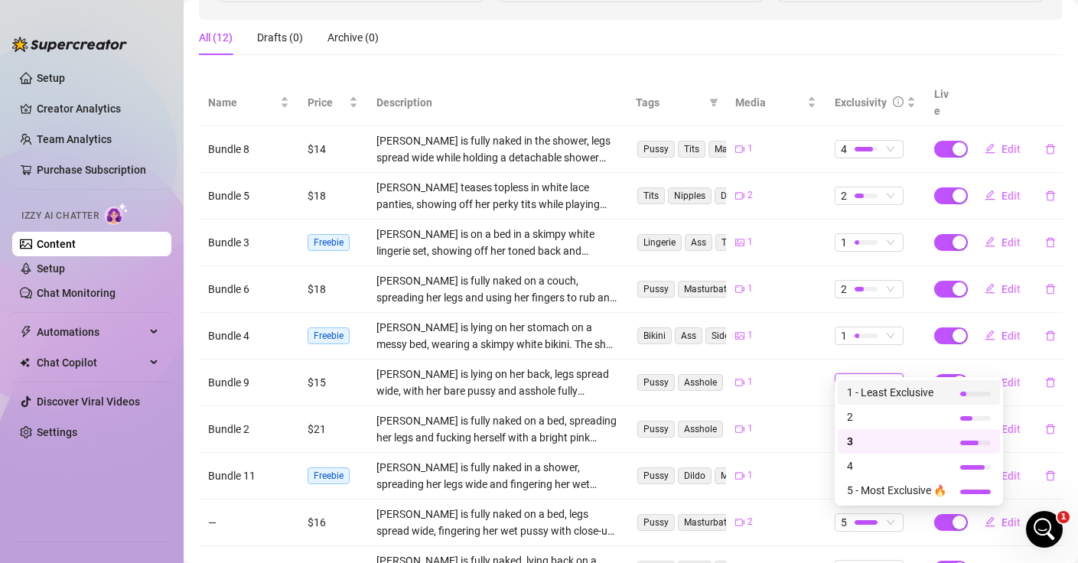
click at [754, 375] on div "1" at bounding box center [775, 382] width 81 height 15
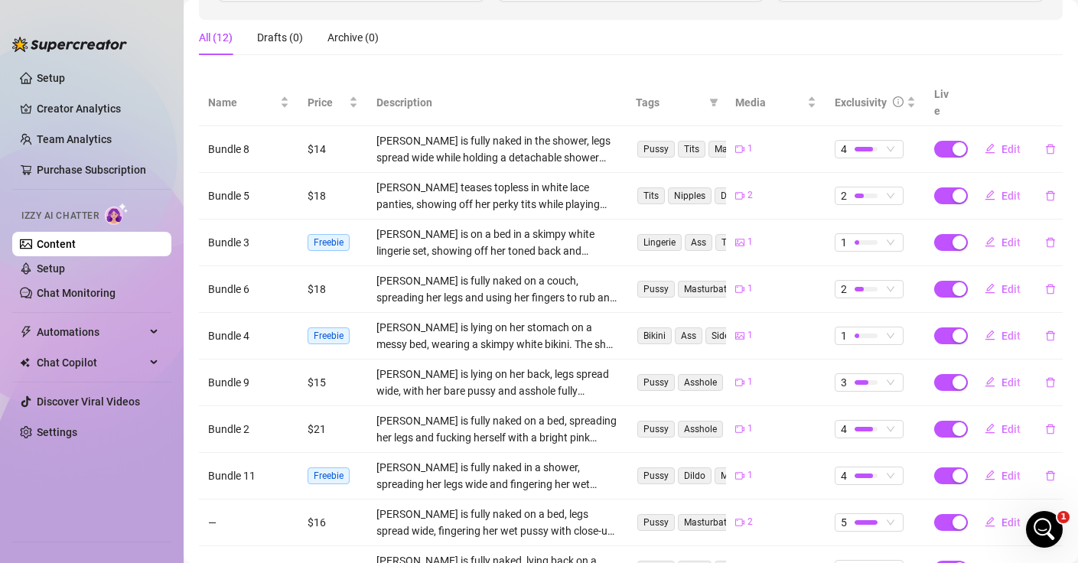
click at [766, 373] on td "1" at bounding box center [775, 383] width 99 height 47
click at [872, 380] on div at bounding box center [866, 382] width 23 height 5
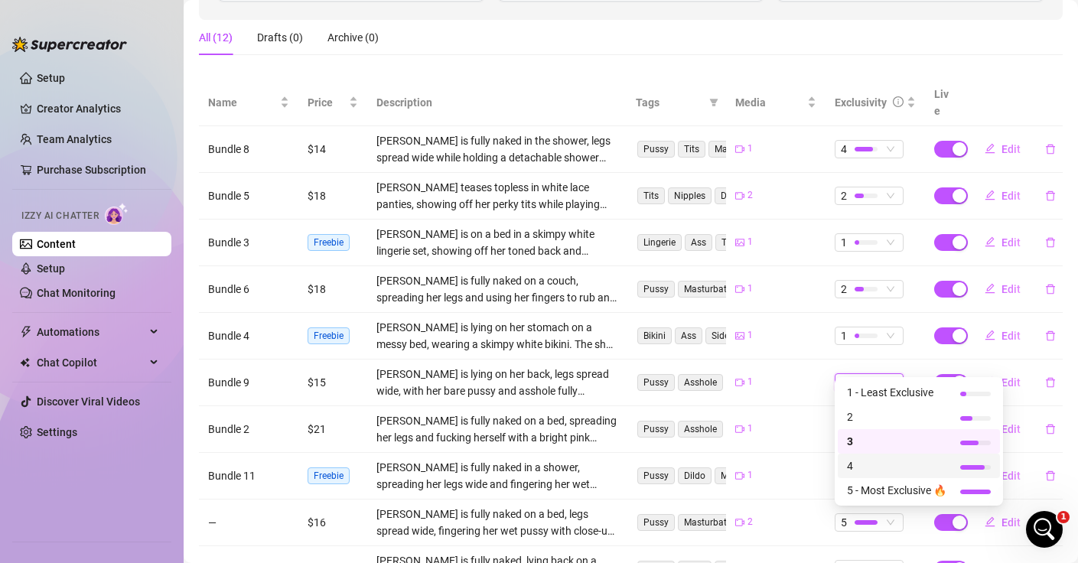
click at [860, 458] on span "4" at bounding box center [896, 466] width 99 height 17
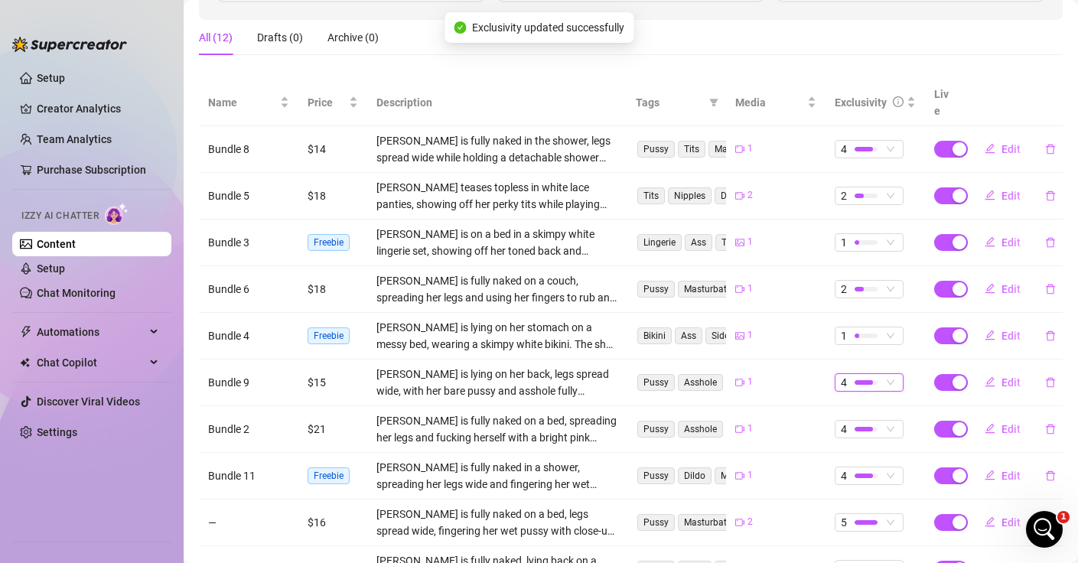
scroll to position [261, 0]
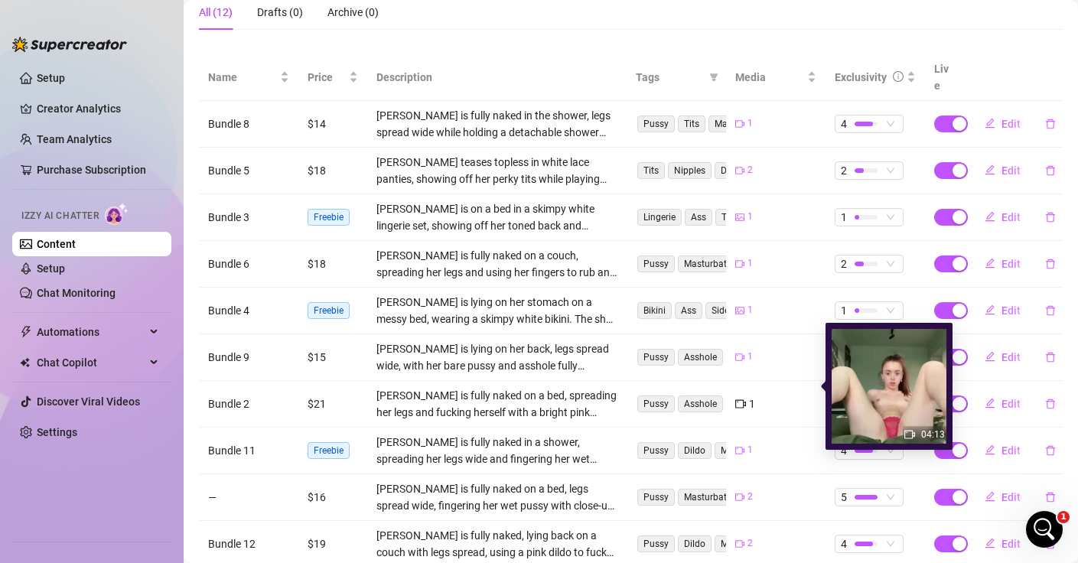
click at [787, 396] on div "1" at bounding box center [775, 404] width 81 height 17
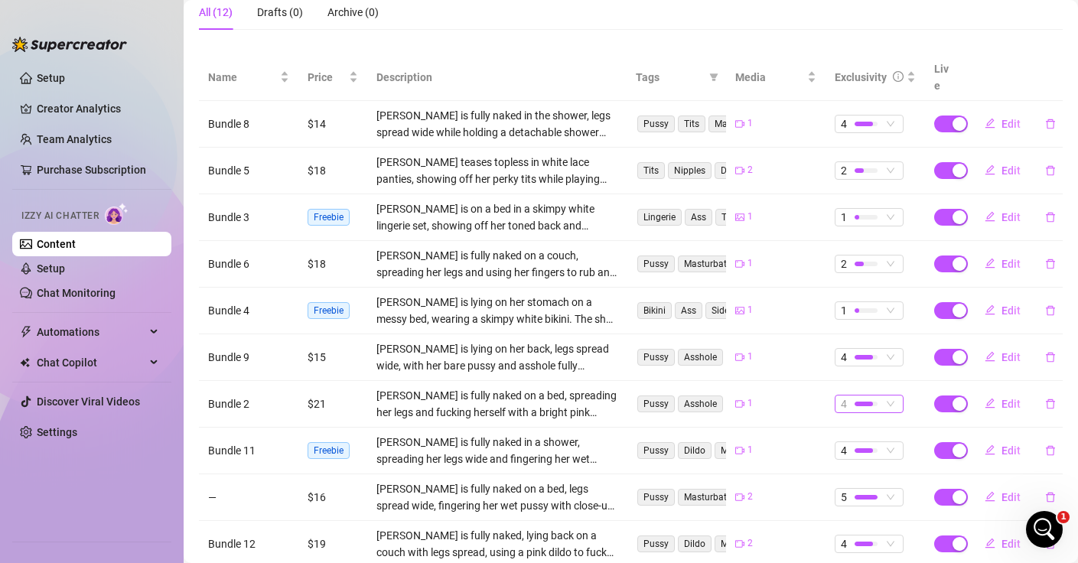
click at [890, 396] on span "4" at bounding box center [869, 404] width 57 height 17
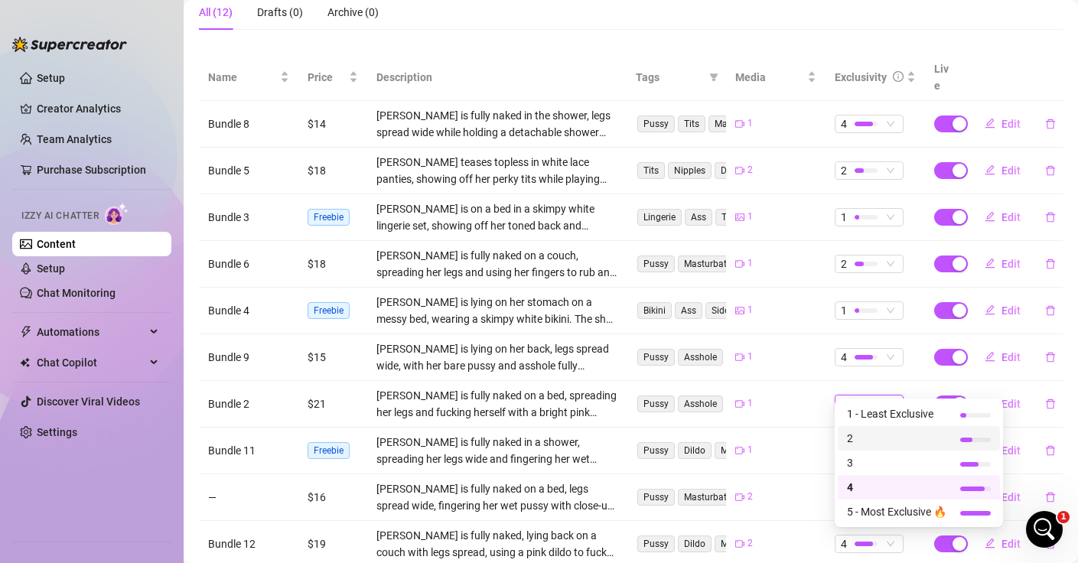
click at [860, 435] on span "2" at bounding box center [896, 438] width 99 height 17
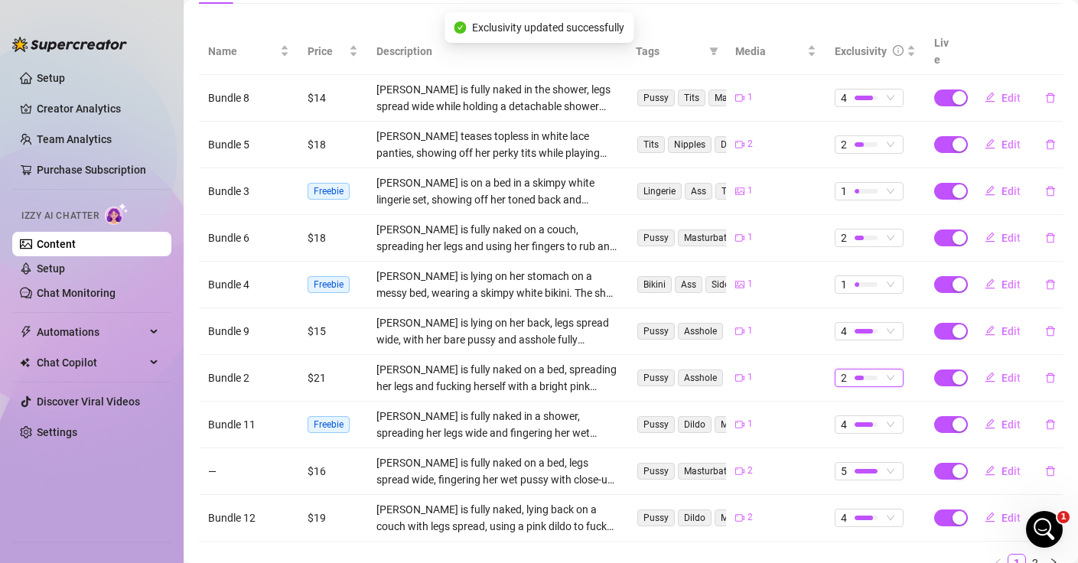
scroll to position [302, 0]
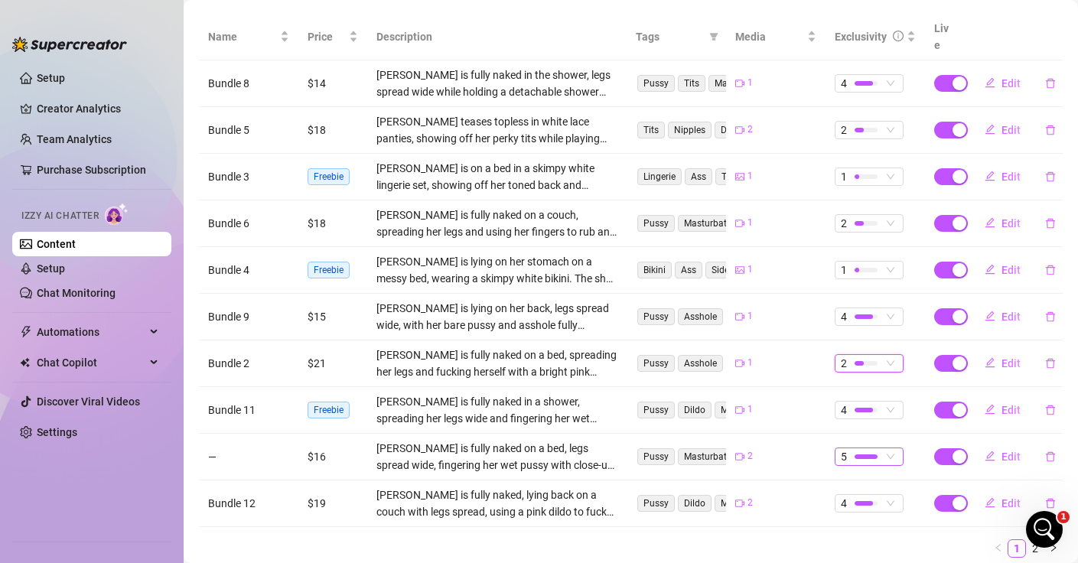
click at [877, 449] on div at bounding box center [866, 456] width 23 height 15
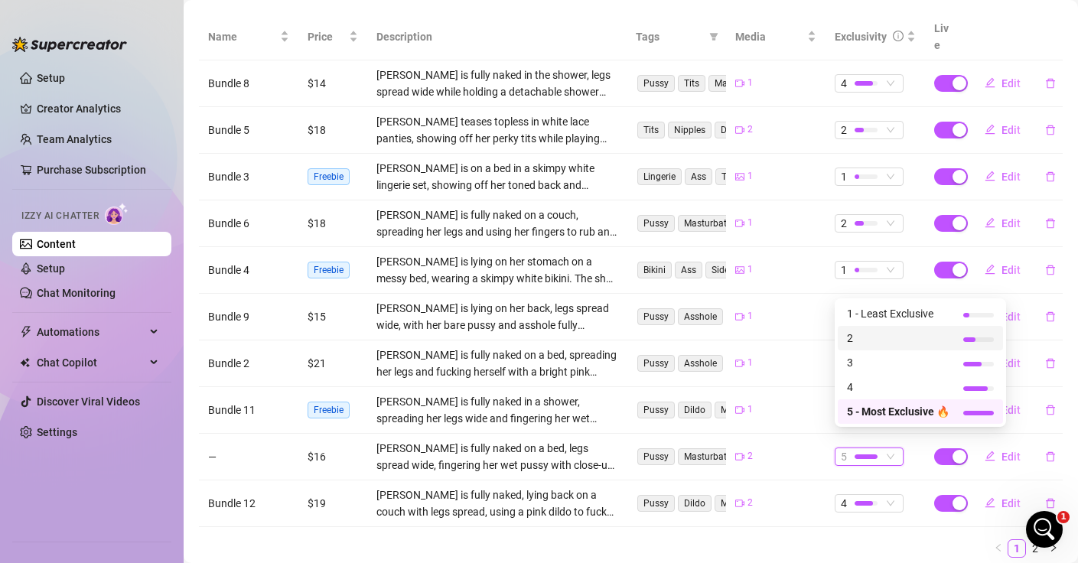
click at [900, 340] on span "2" at bounding box center [898, 338] width 103 height 17
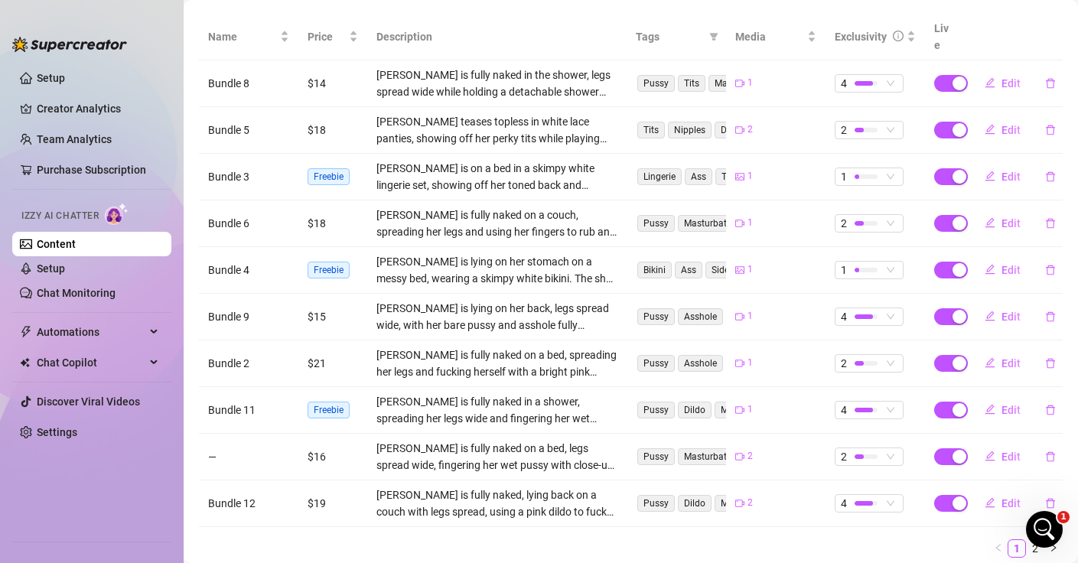
click at [757, 540] on ul "1 2" at bounding box center [631, 549] width 864 height 18
click at [905, 483] on td "4" at bounding box center [875, 504] width 99 height 47
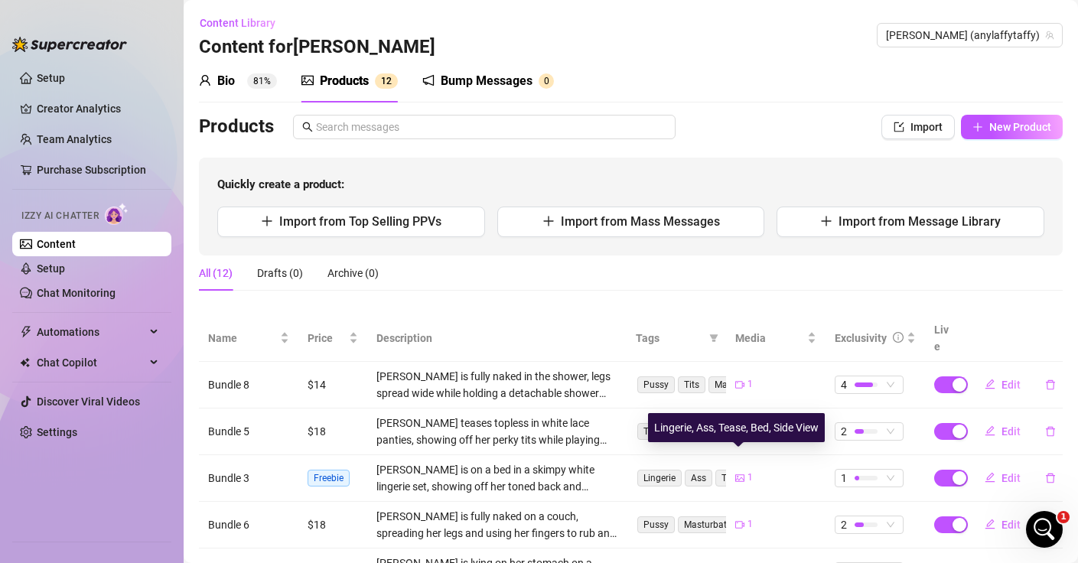
scroll to position [80, 0]
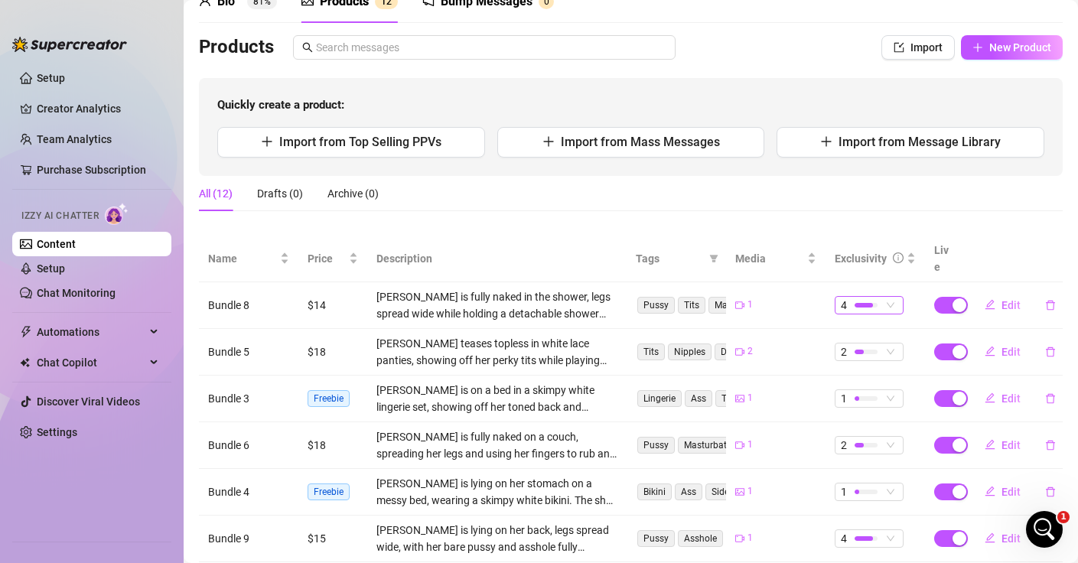
click at [897, 297] on span "4" at bounding box center [869, 305] width 57 height 17
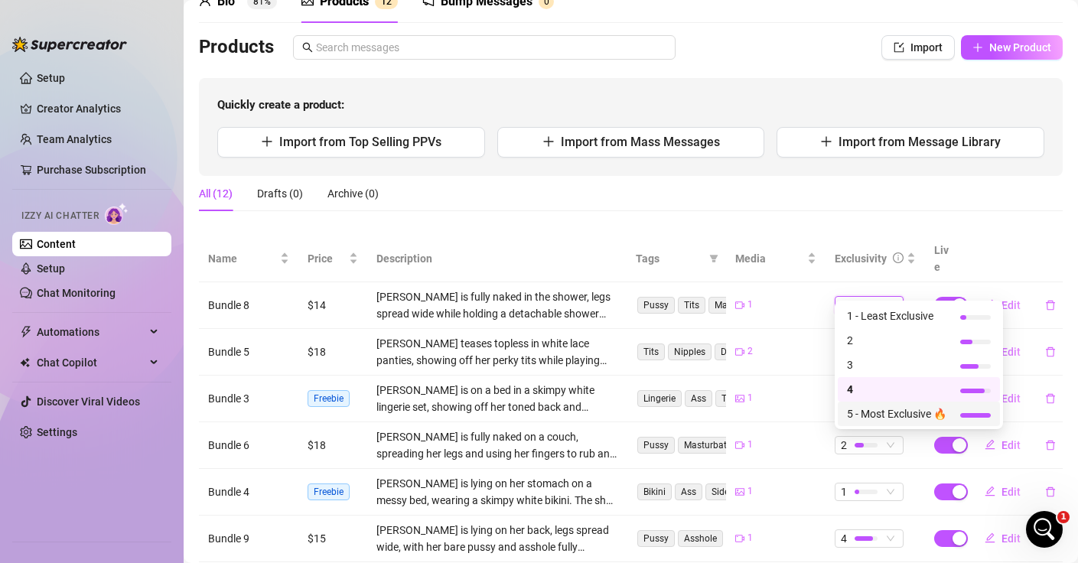
click at [865, 411] on span "5 - Most Exclusive 🔥" at bounding box center [896, 414] width 99 height 17
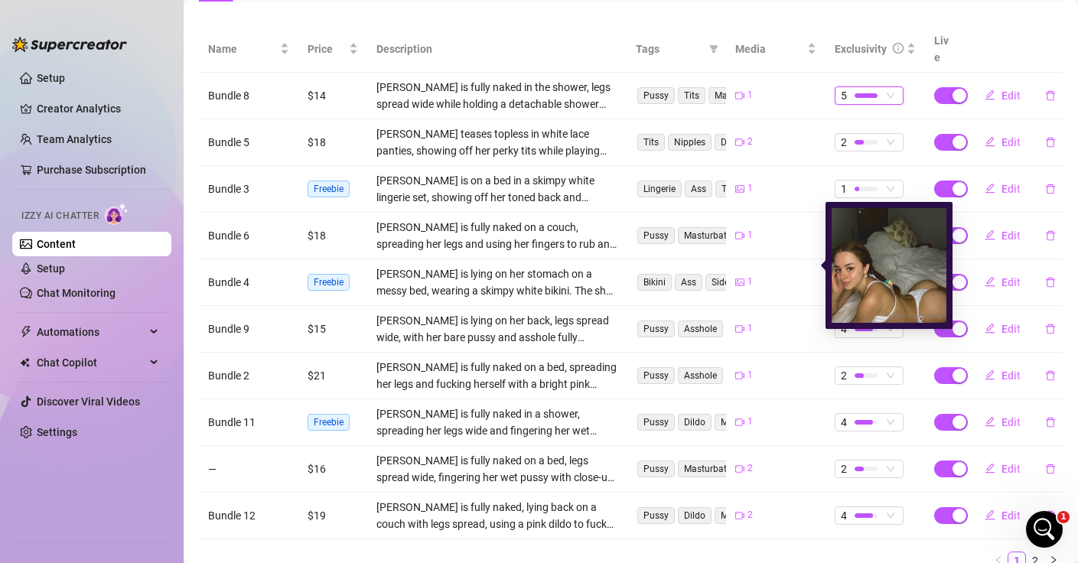
scroll to position [258, 0]
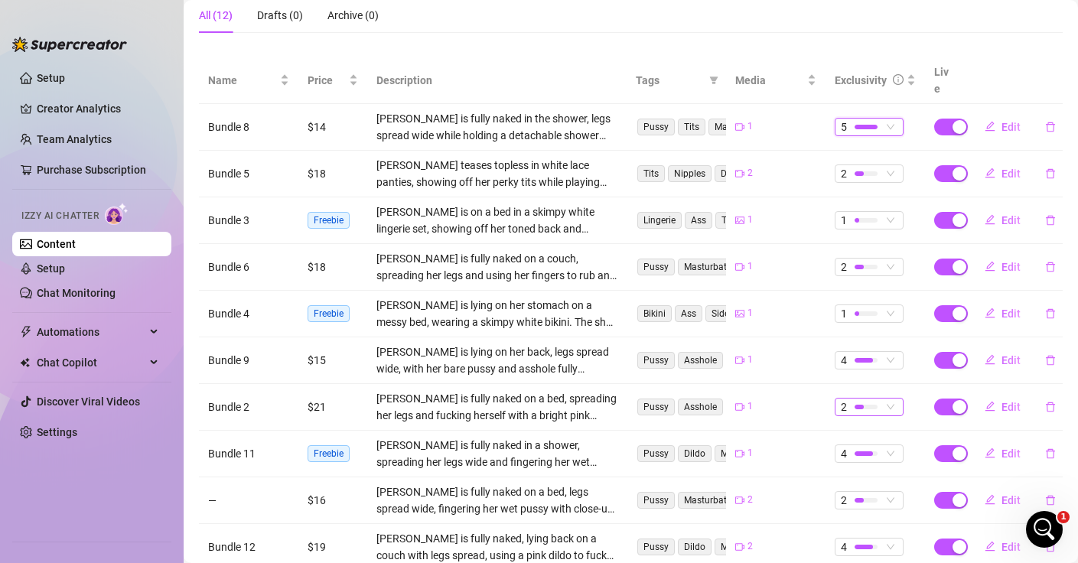
click at [891, 399] on span "2" at bounding box center [869, 407] width 57 height 17
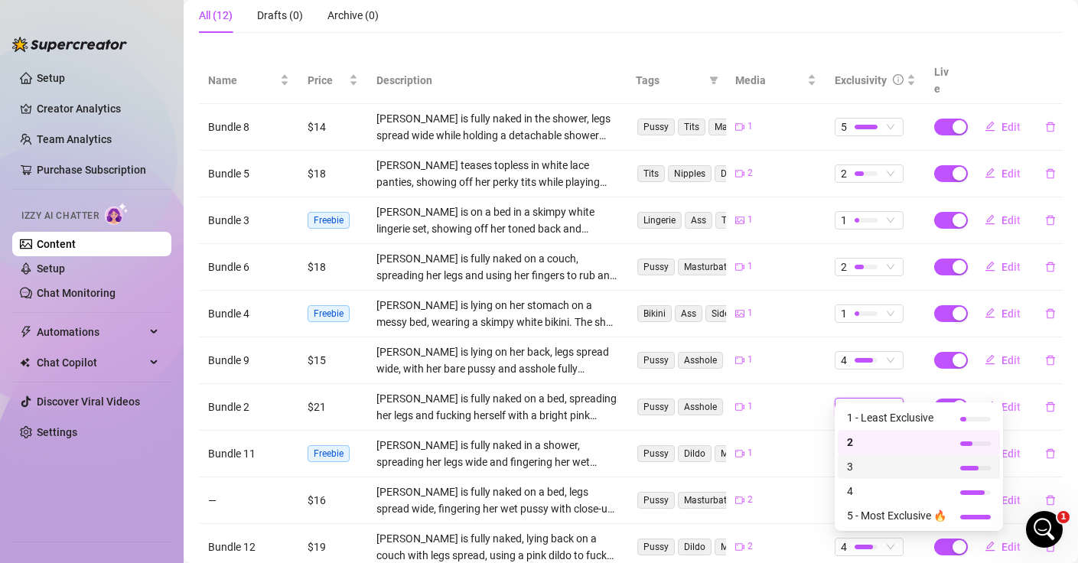
click at [853, 465] on span "3" at bounding box center [896, 466] width 99 height 17
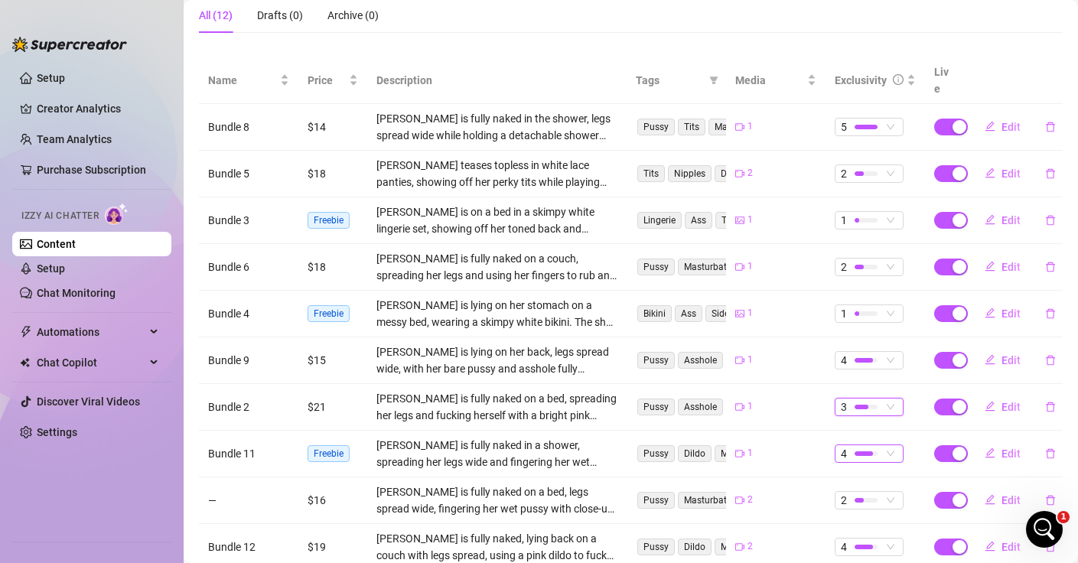
click at [885, 445] on span "4" at bounding box center [869, 453] width 57 height 17
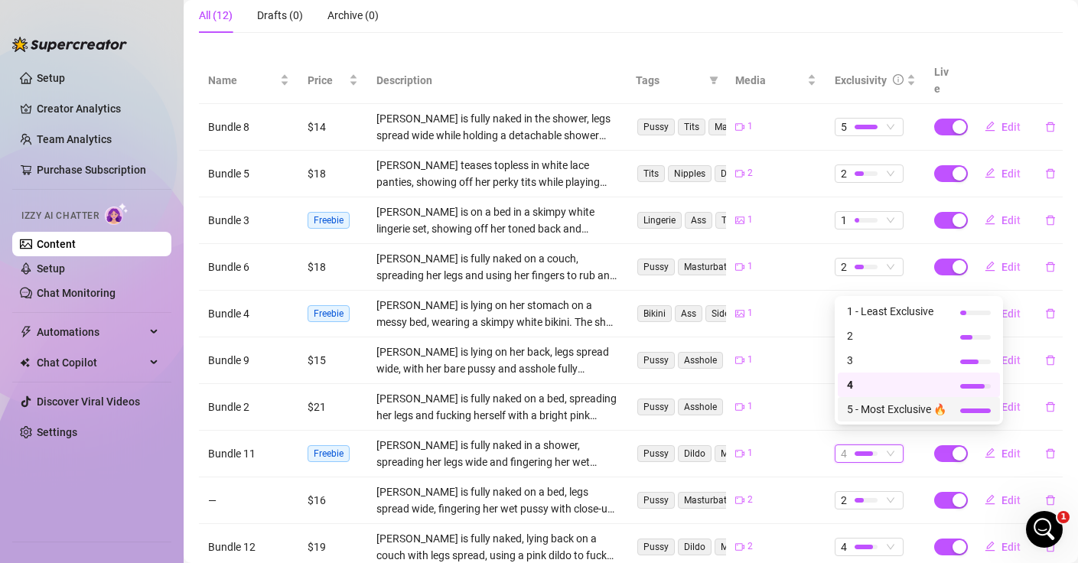
click at [892, 410] on span "5 - Most Exclusive 🔥" at bounding box center [896, 409] width 99 height 17
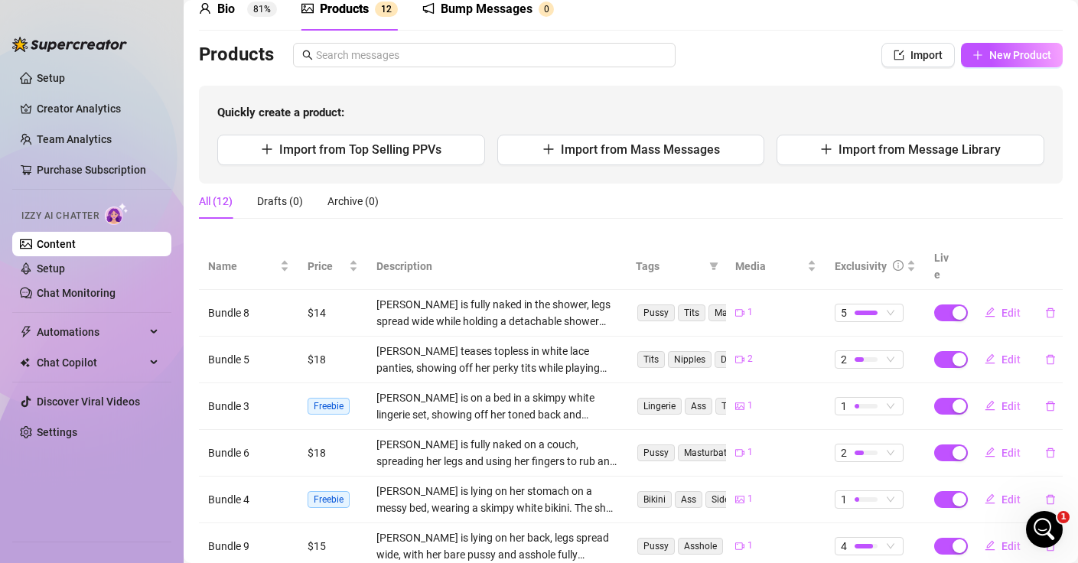
scroll to position [121, 0]
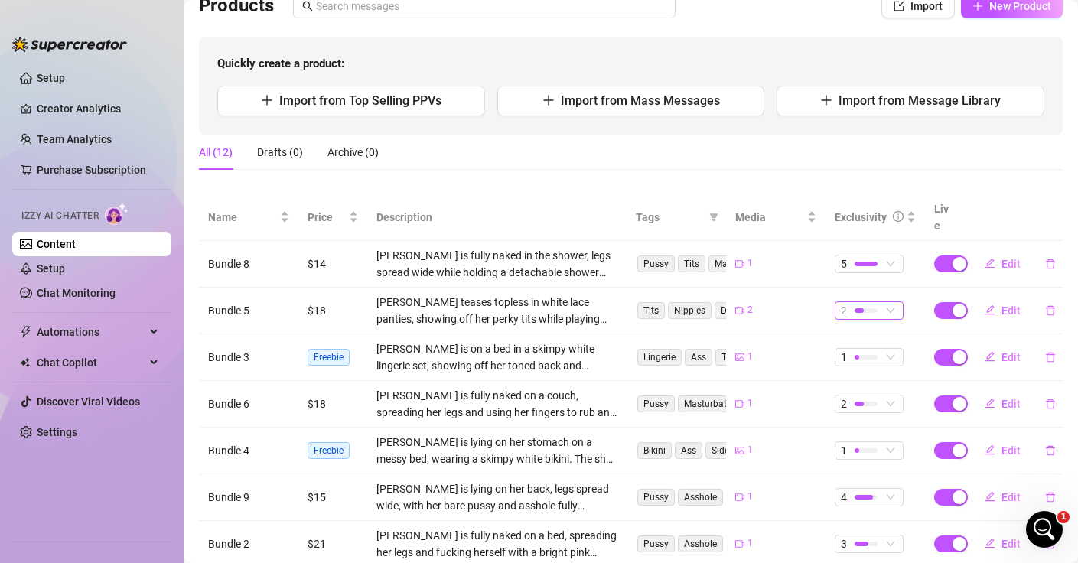
click at [887, 302] on span "2" at bounding box center [869, 310] width 57 height 17
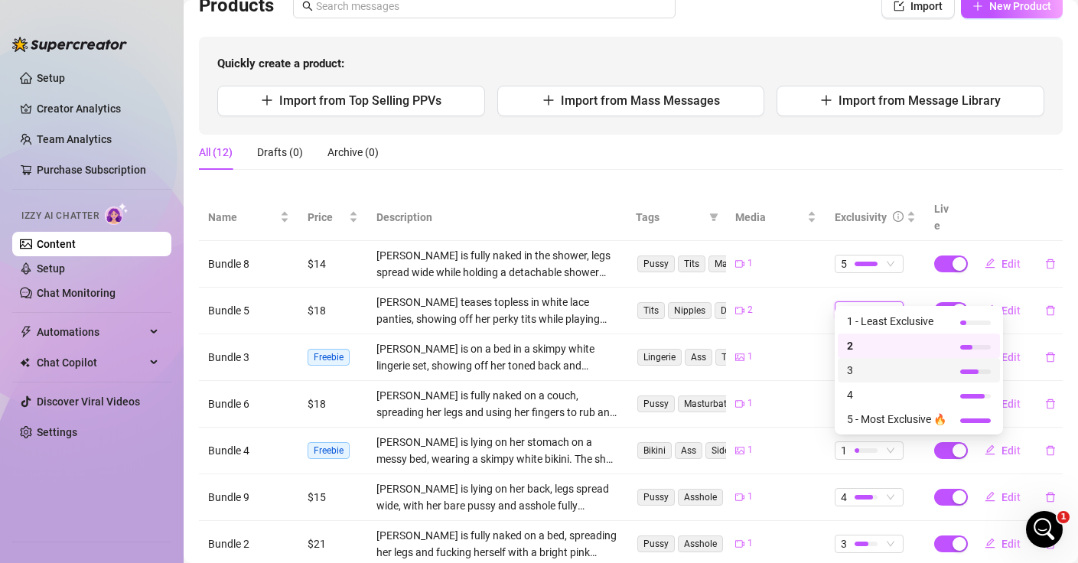
click at [873, 369] on span "3" at bounding box center [896, 370] width 99 height 17
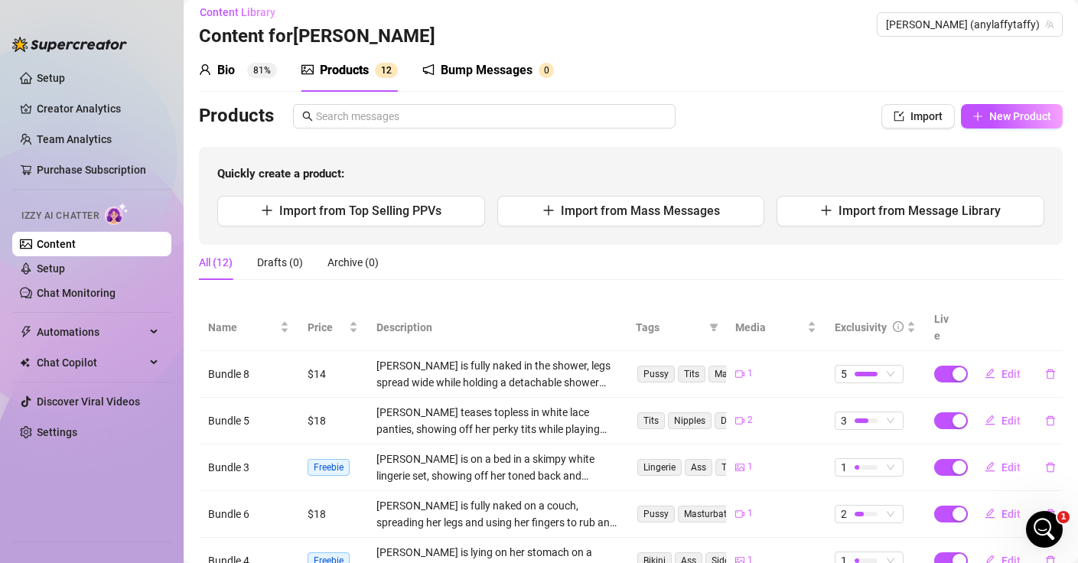
scroll to position [0, 0]
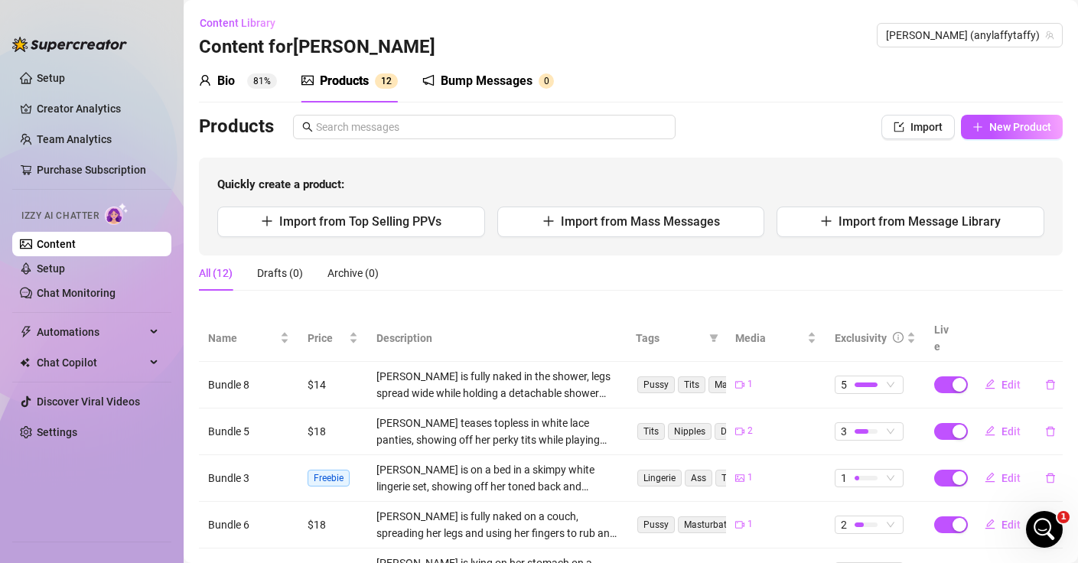
click at [226, 86] on div "Bio" at bounding box center [226, 81] width 18 height 18
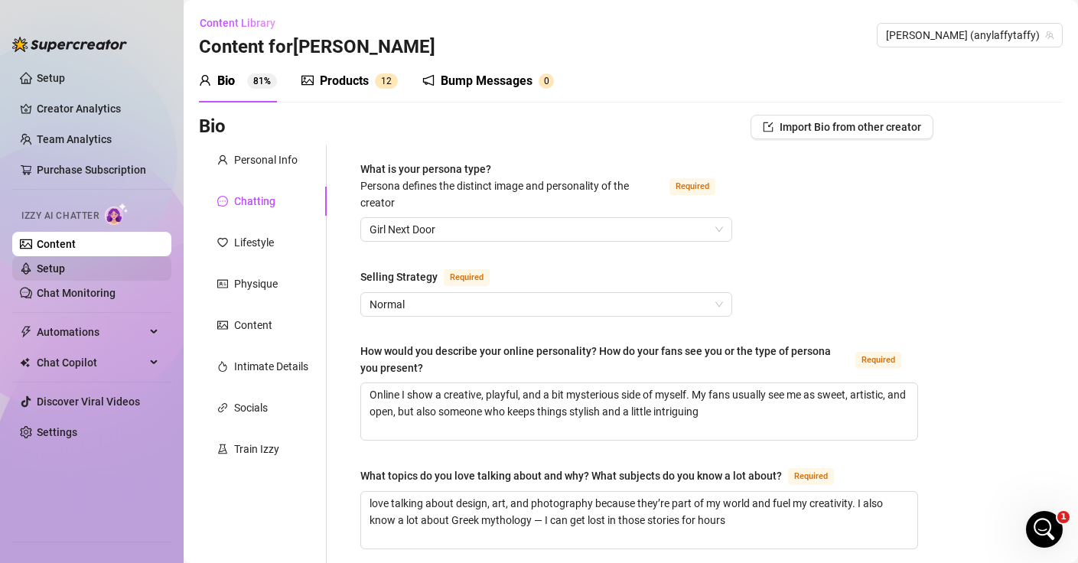
click at [52, 262] on link "Setup" at bounding box center [51, 268] width 28 height 12
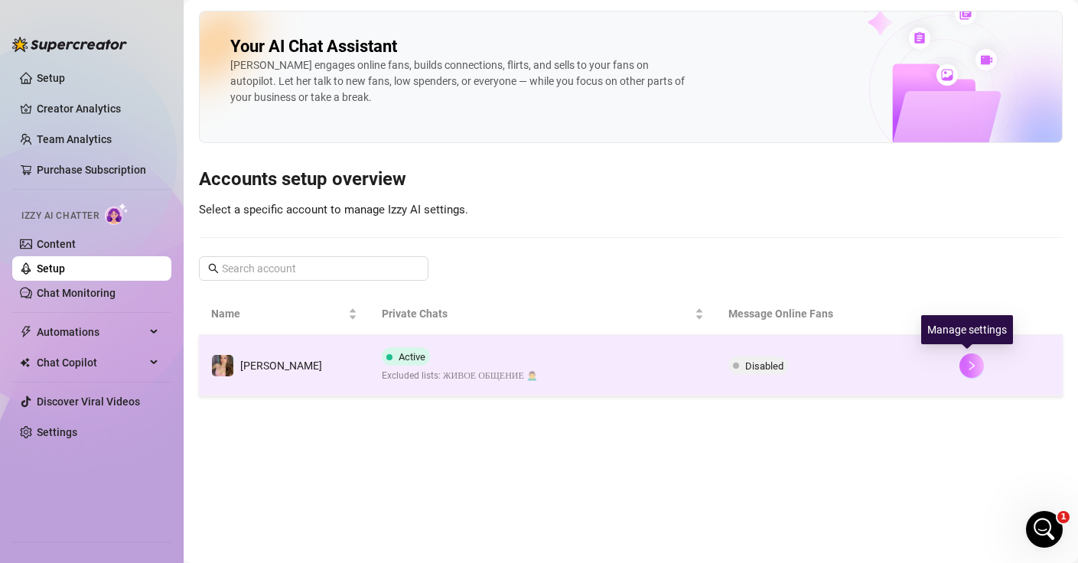
click at [972, 364] on icon "right" at bounding box center [972, 365] width 11 height 11
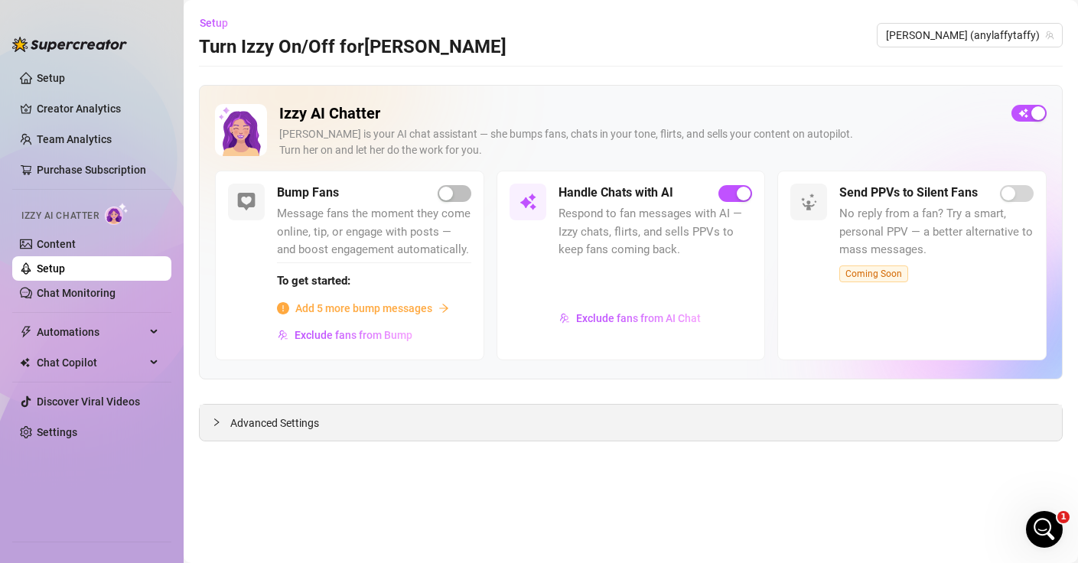
click at [460, 423] on div "Advanced Settings" at bounding box center [631, 423] width 862 height 36
click at [226, 428] on div at bounding box center [221, 422] width 18 height 17
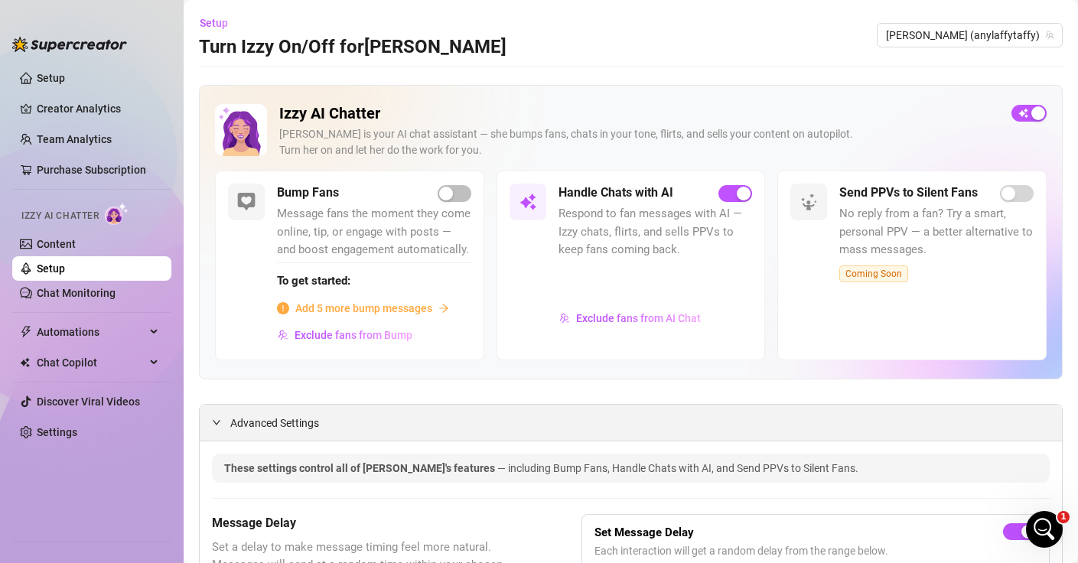
click at [223, 428] on div at bounding box center [221, 422] width 18 height 17
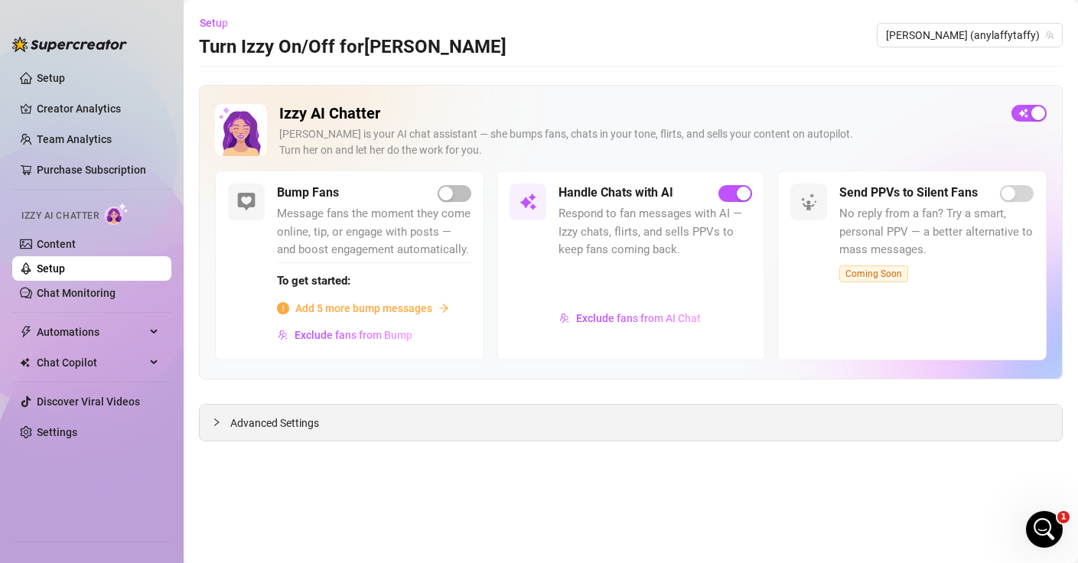
click at [223, 428] on div at bounding box center [221, 422] width 18 height 17
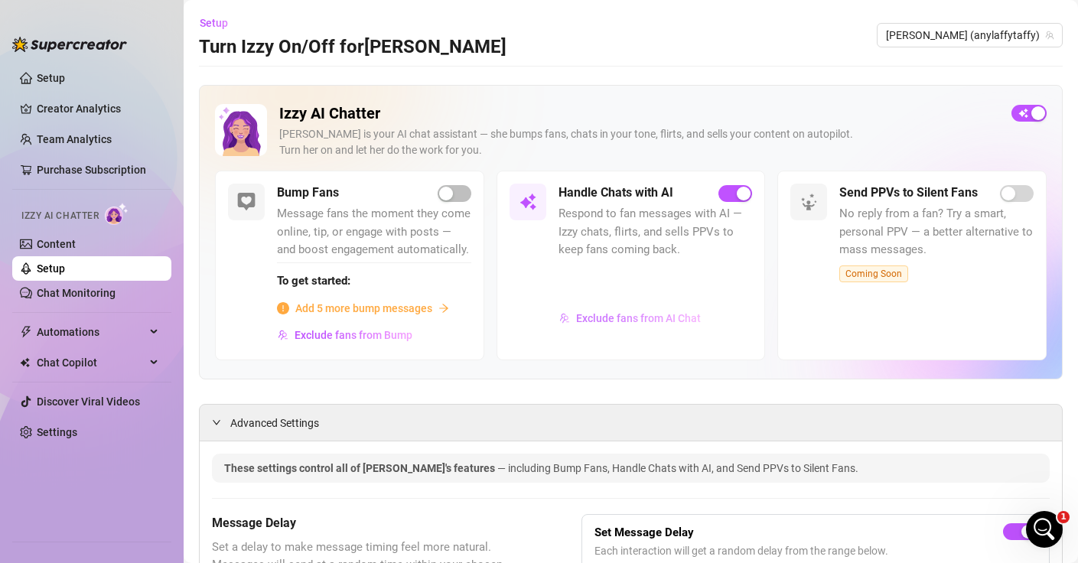
click at [601, 322] on span "Exclude fans from AI Chat" at bounding box center [638, 318] width 125 height 12
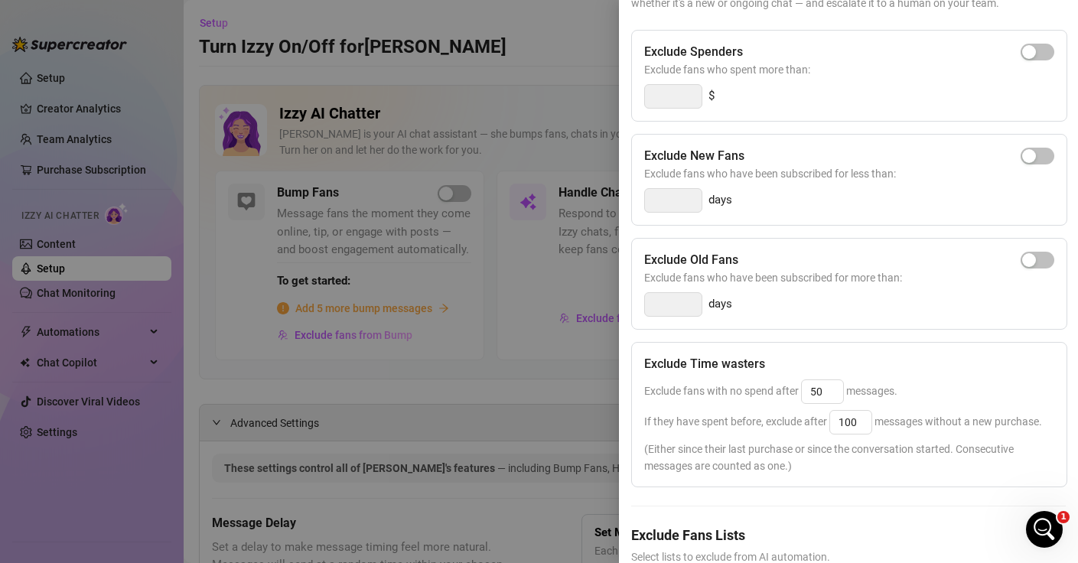
scroll to position [224, 0]
